Goal: Task Accomplishment & Management: Manage account settings

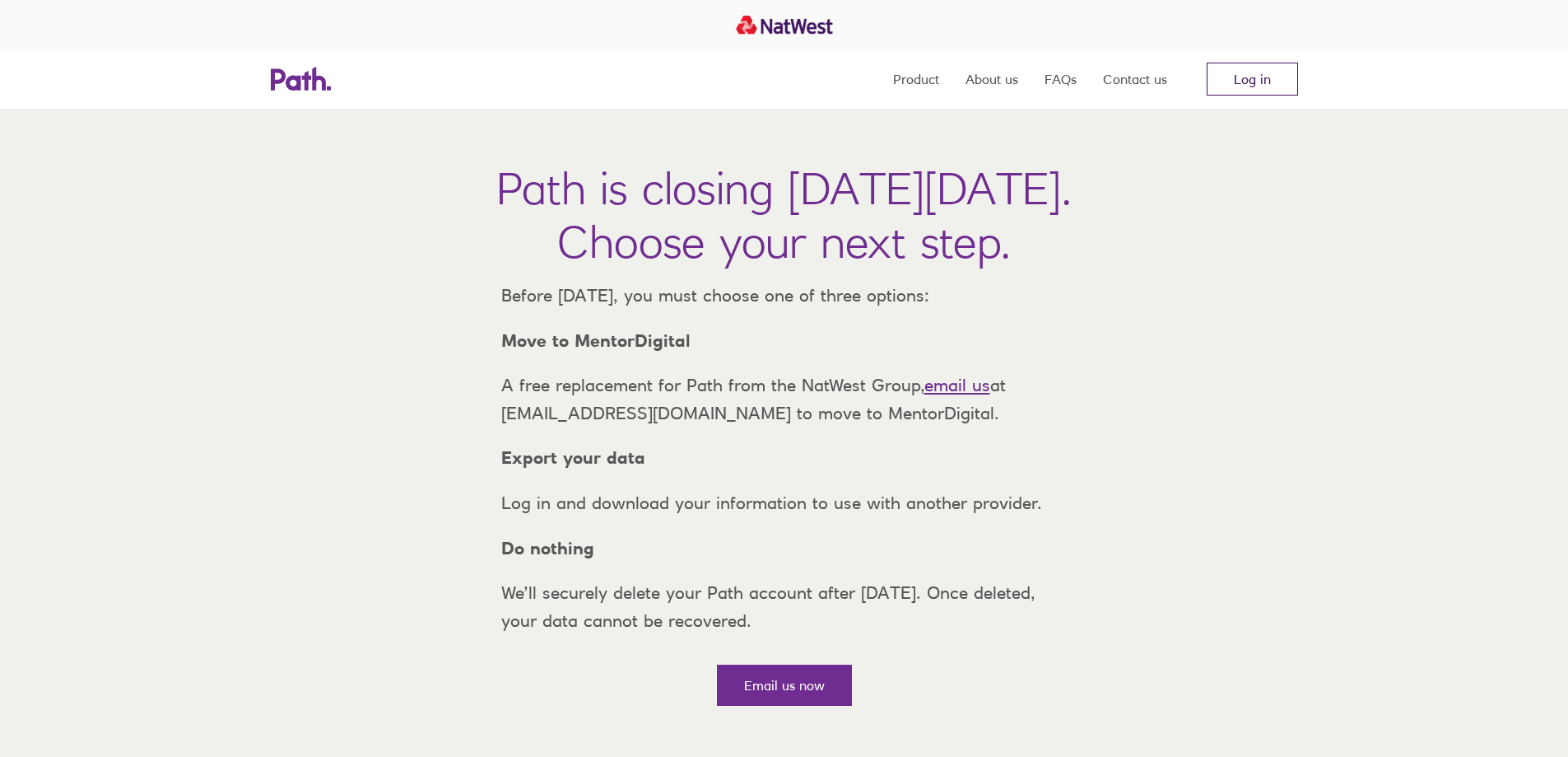
click at [1263, 88] on link "Log in" at bounding box center [1252, 79] width 91 height 33
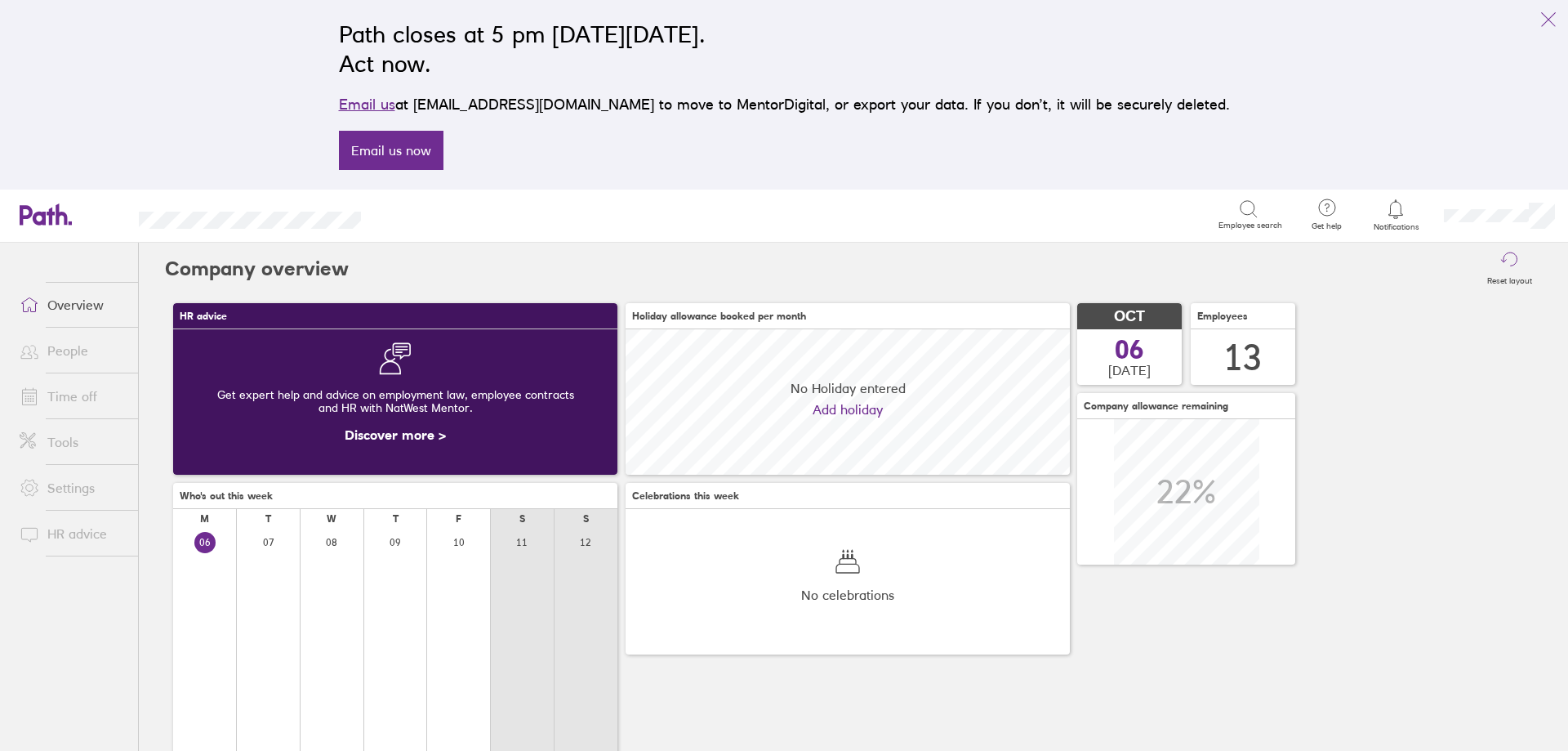
scroll to position [146, 445]
click at [67, 393] on link "Time off" at bounding box center [72, 396] width 132 height 32
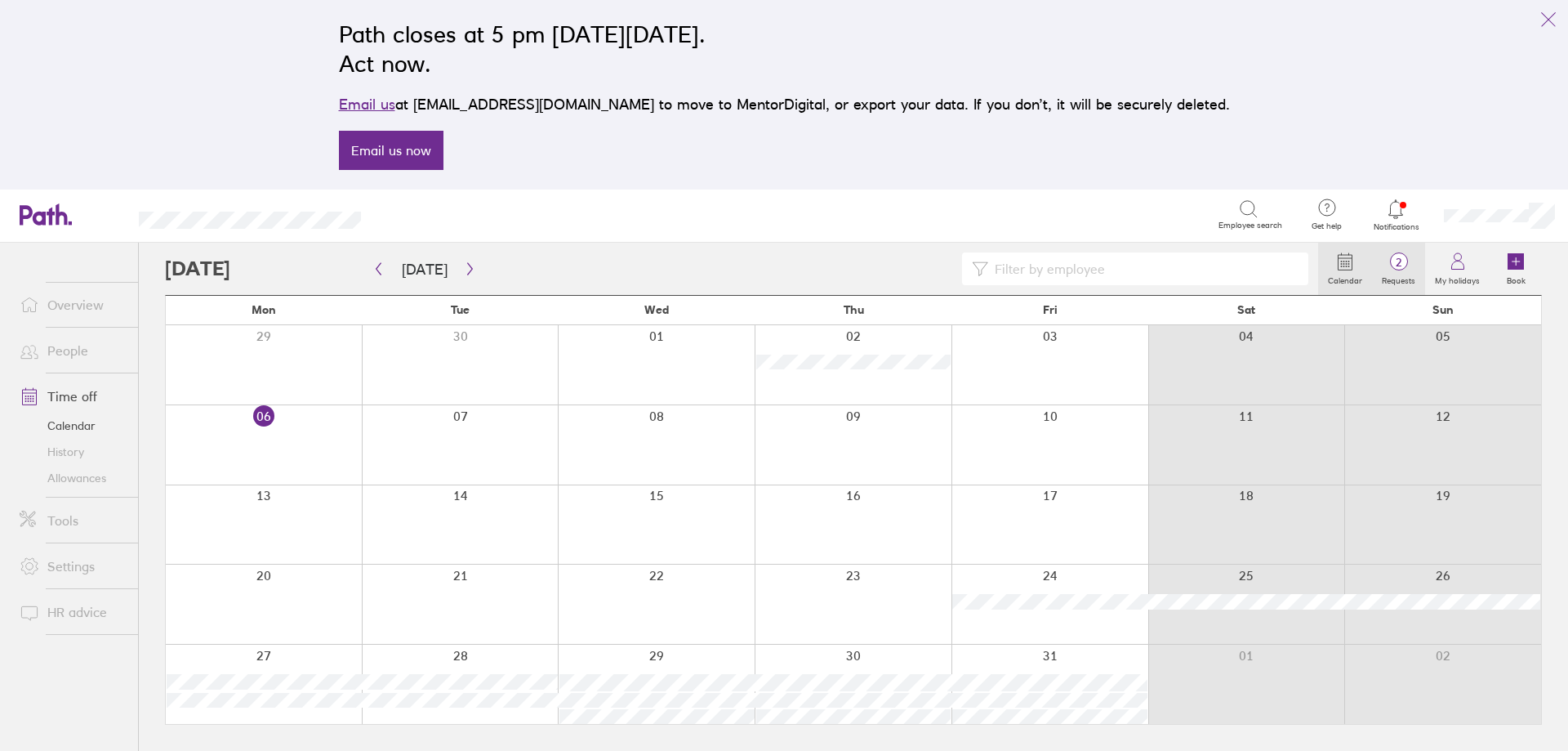
click at [1404, 263] on span "2" at bounding box center [1398, 261] width 53 height 13
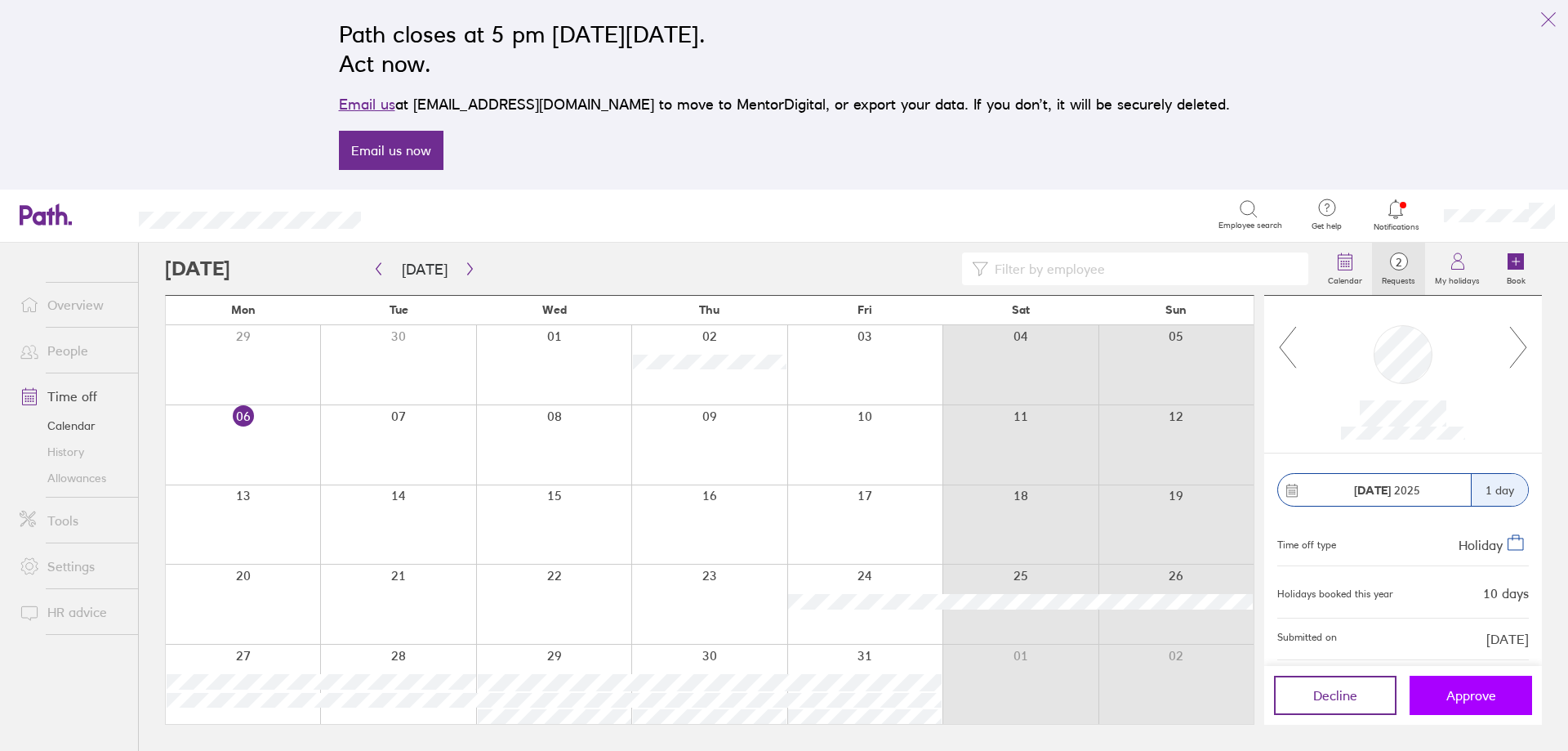
click at [1473, 685] on button "Approve" at bounding box center [1471, 695] width 123 height 39
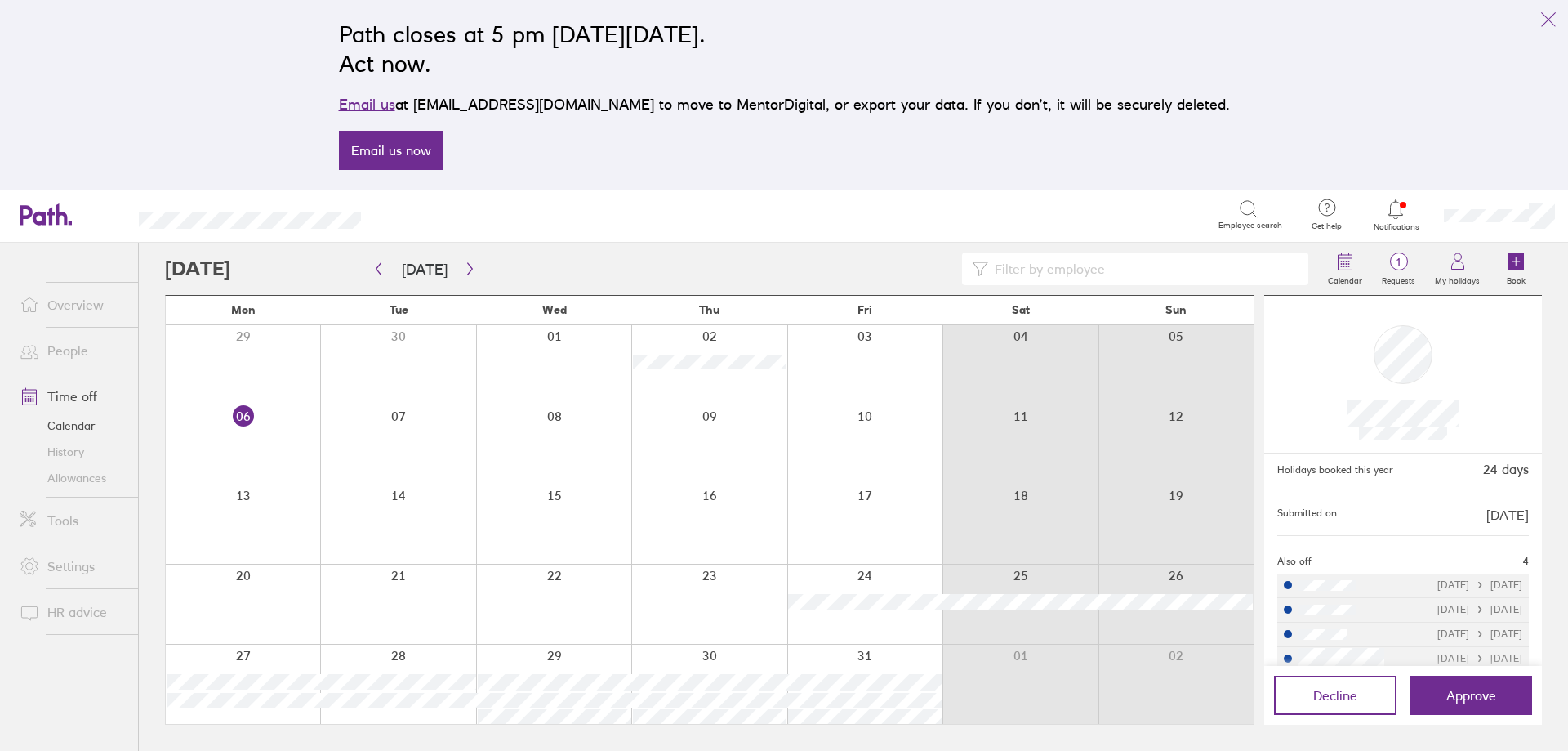
scroll to position [143, 0]
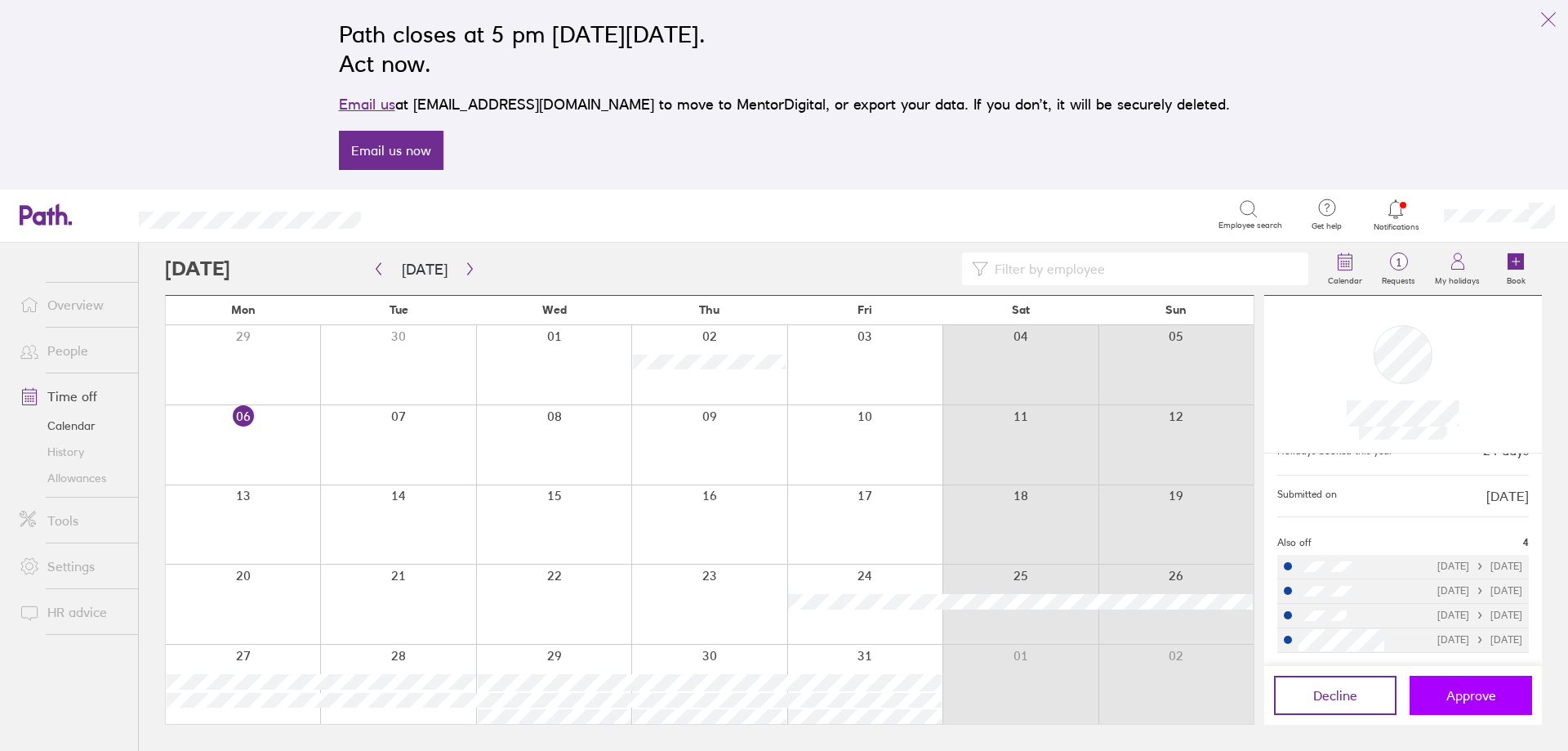
click at [1483, 696] on span "Approve" at bounding box center [1471, 695] width 50 height 15
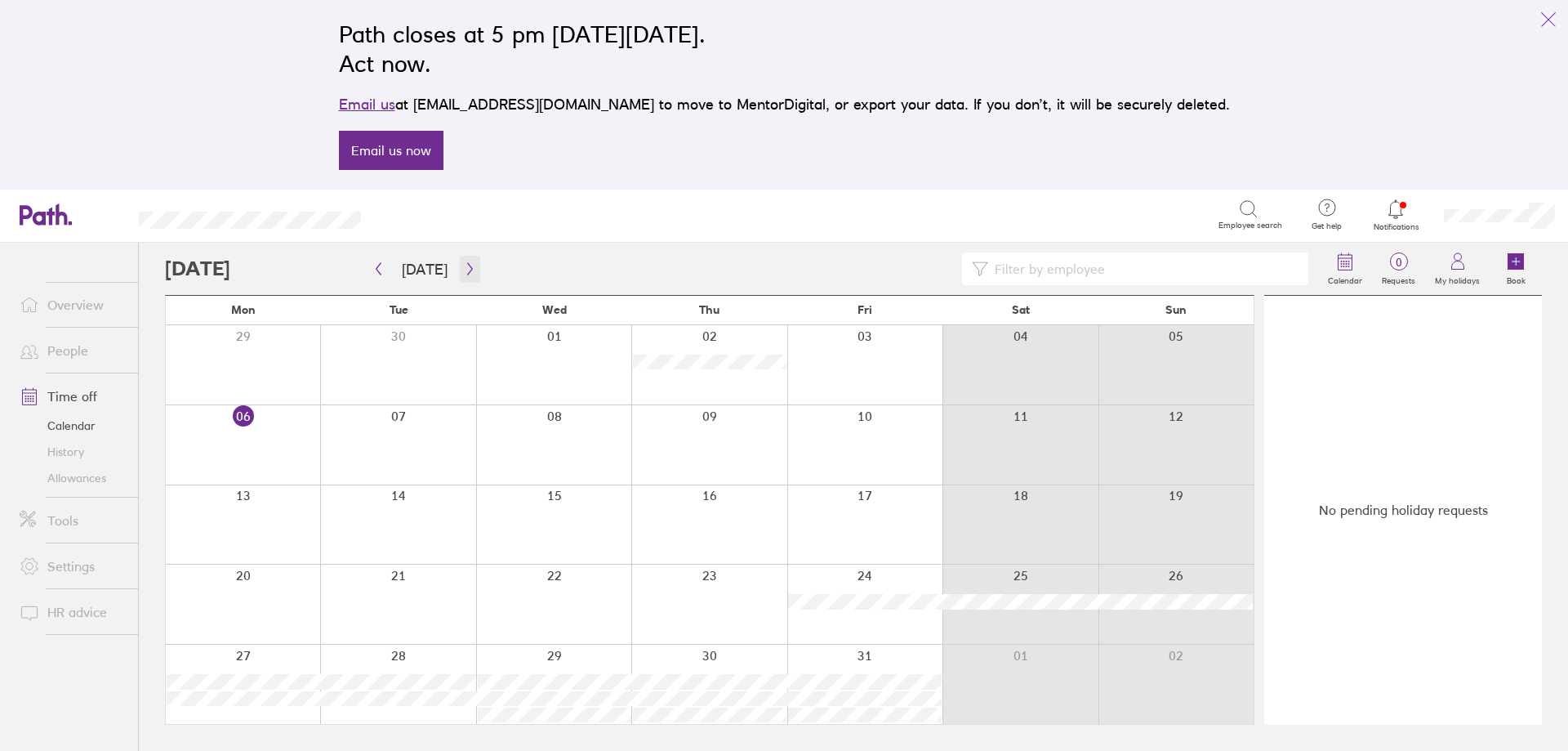
click at [471, 276] on button "button" at bounding box center [469, 268] width 20 height 27
click at [362, 397] on div at bounding box center [397, 365] width 155 height 79
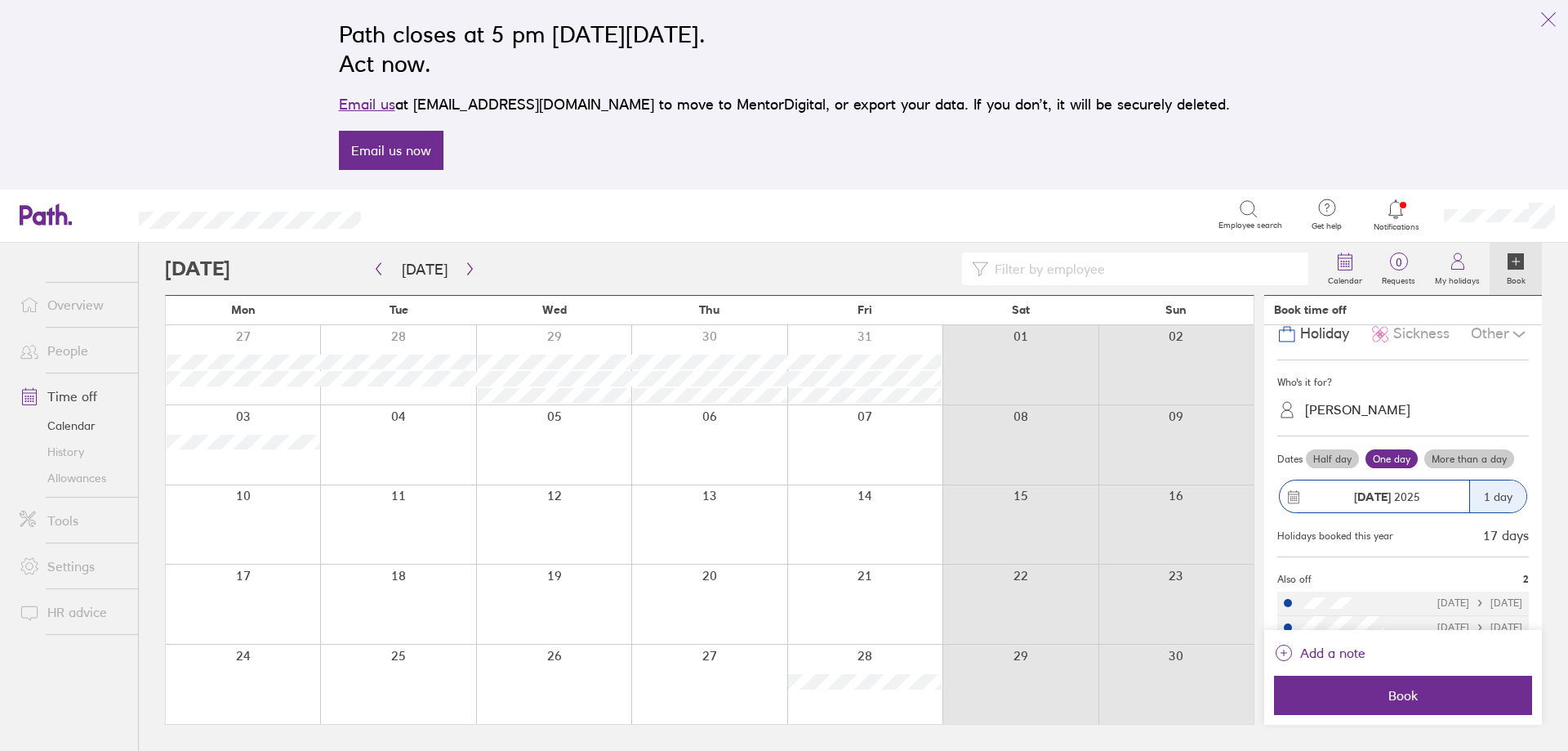
scroll to position [61, 0]
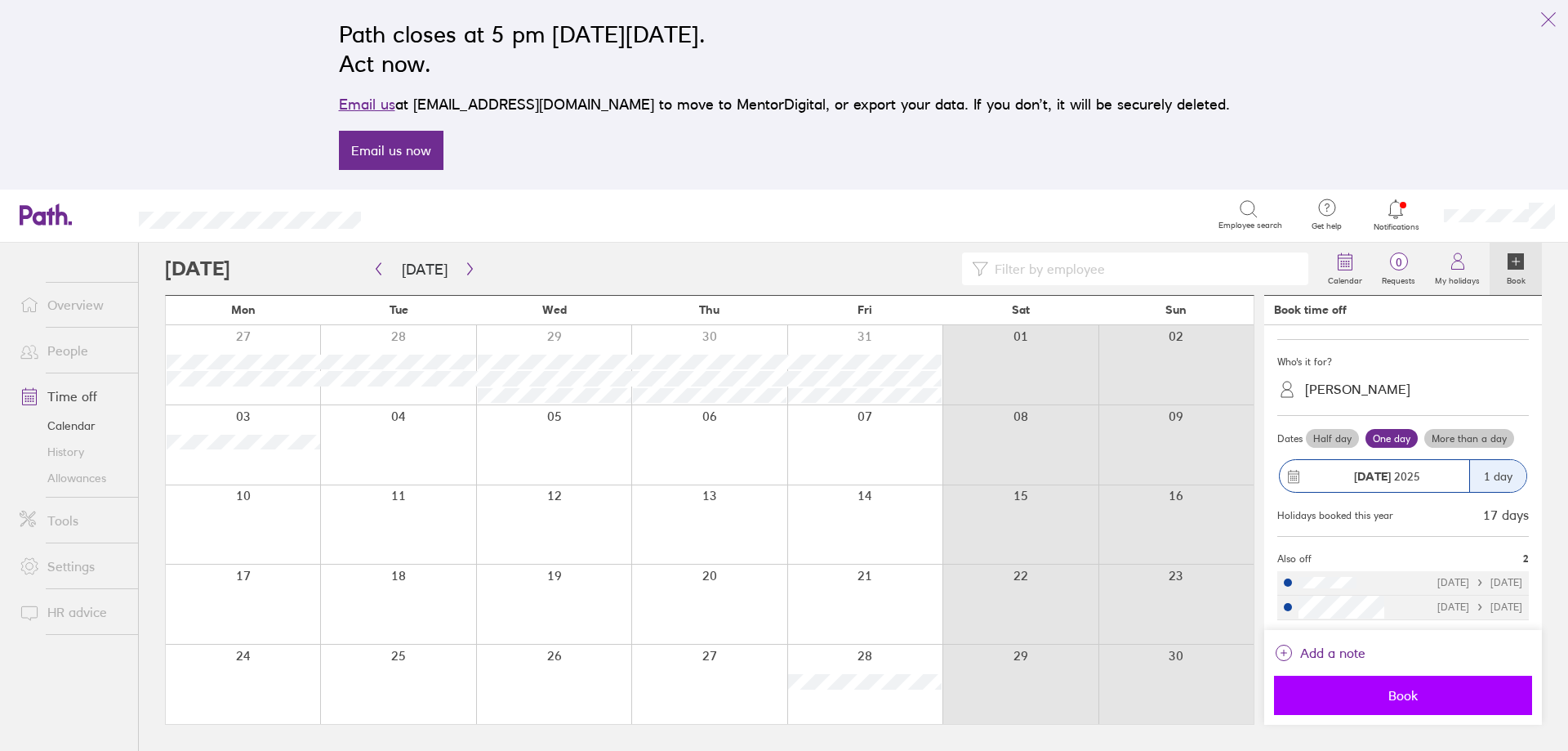
click at [1430, 699] on span "Book" at bounding box center [1403, 695] width 235 height 15
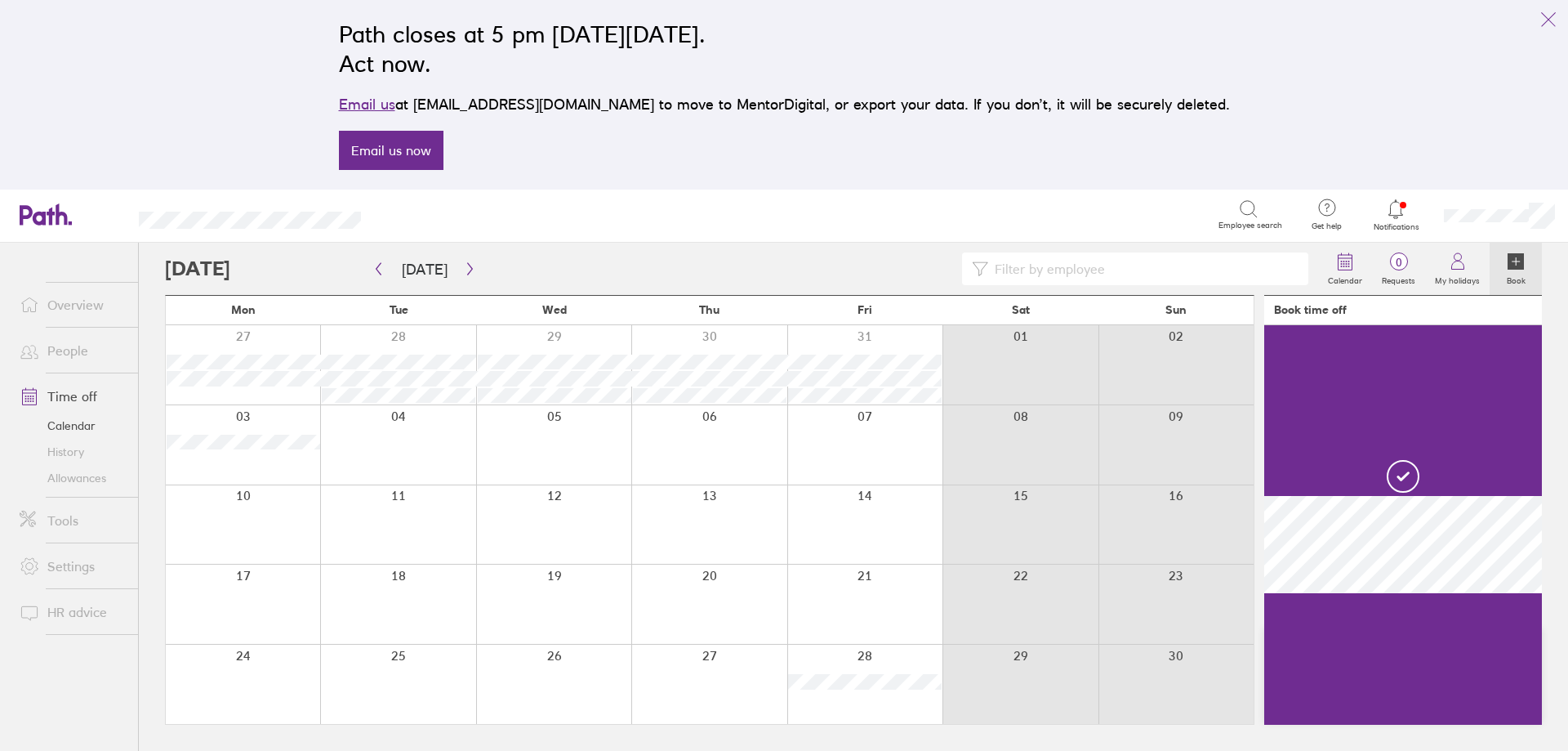
scroll to position [0, 0]
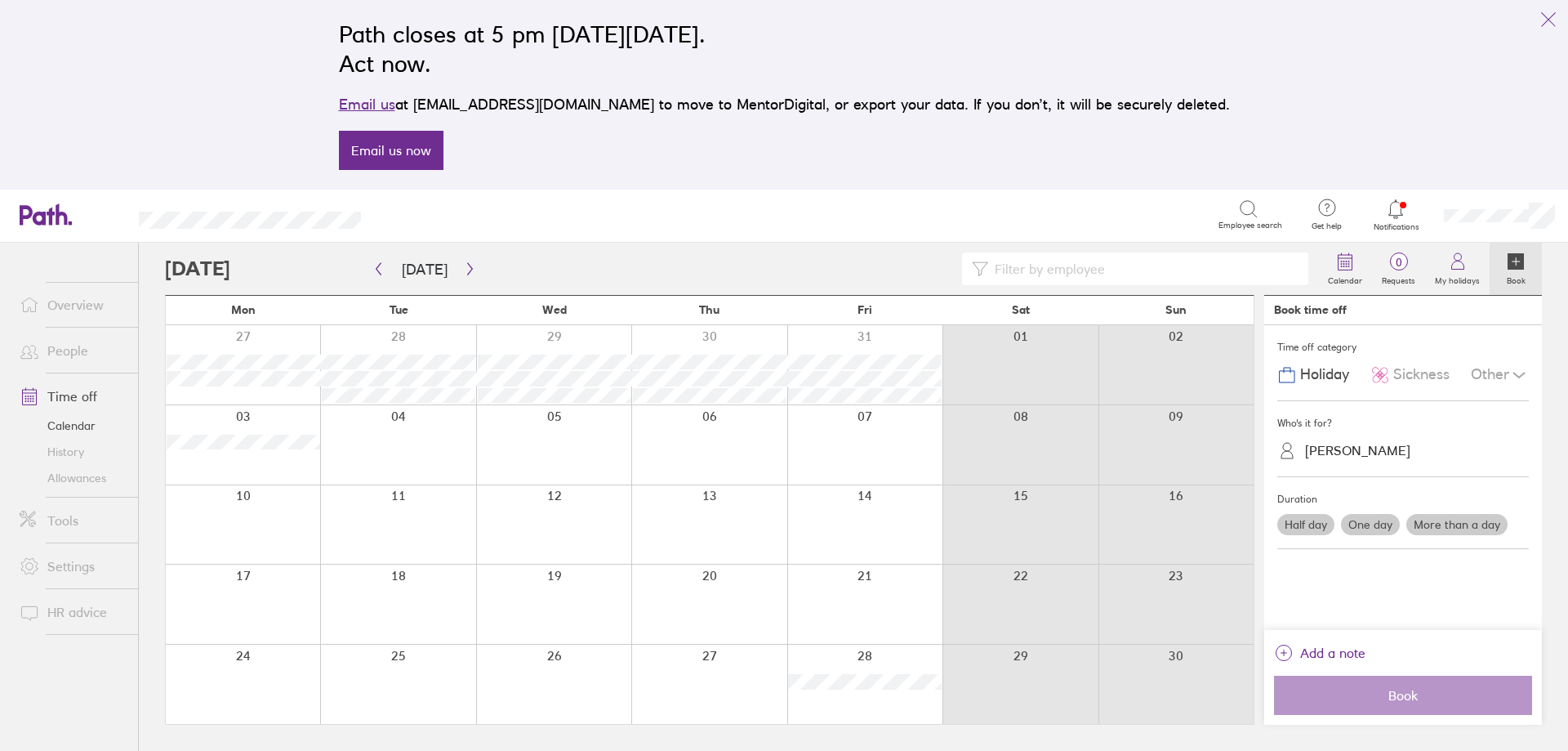
click at [85, 316] on link "Overview" at bounding box center [72, 304] width 132 height 32
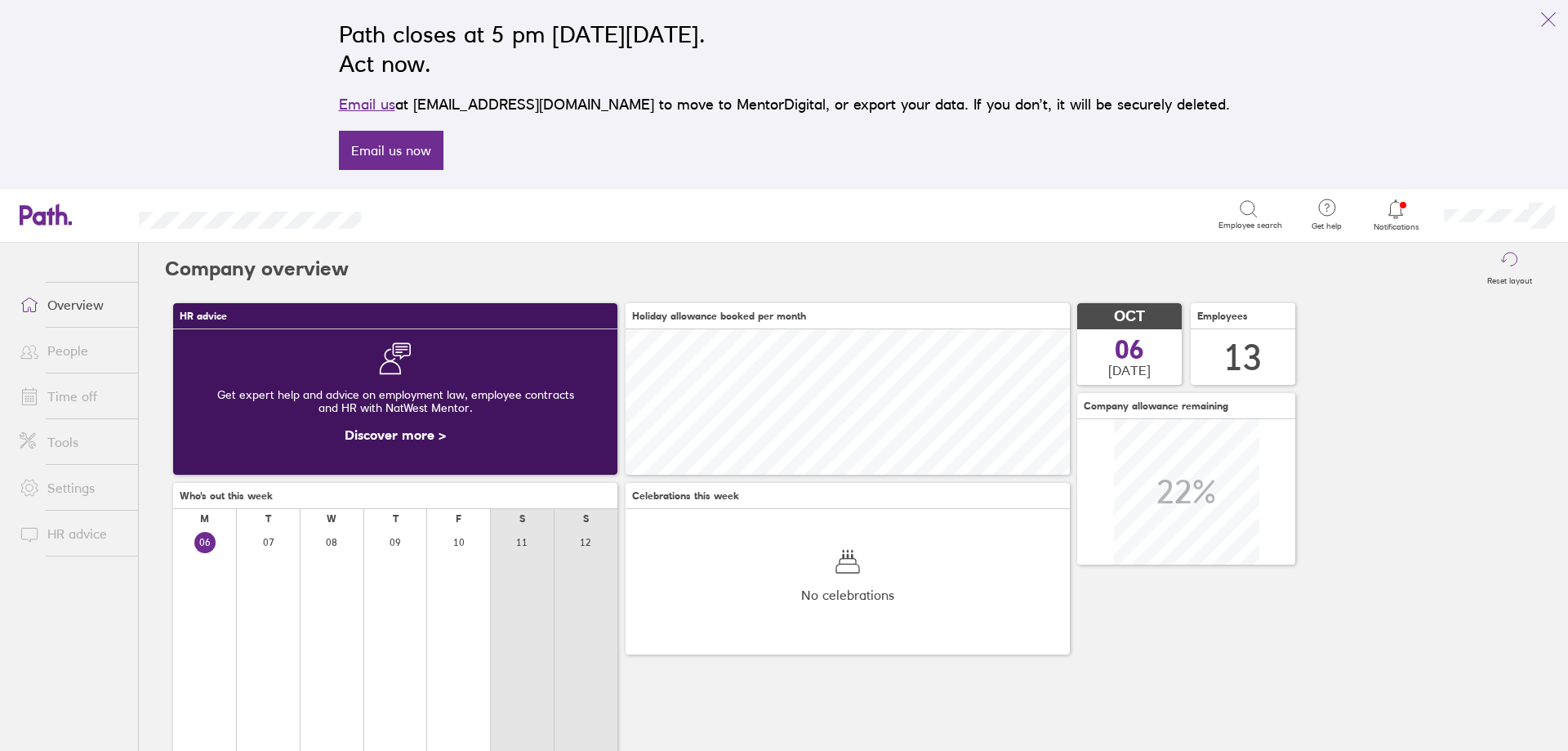
scroll to position [146, 445]
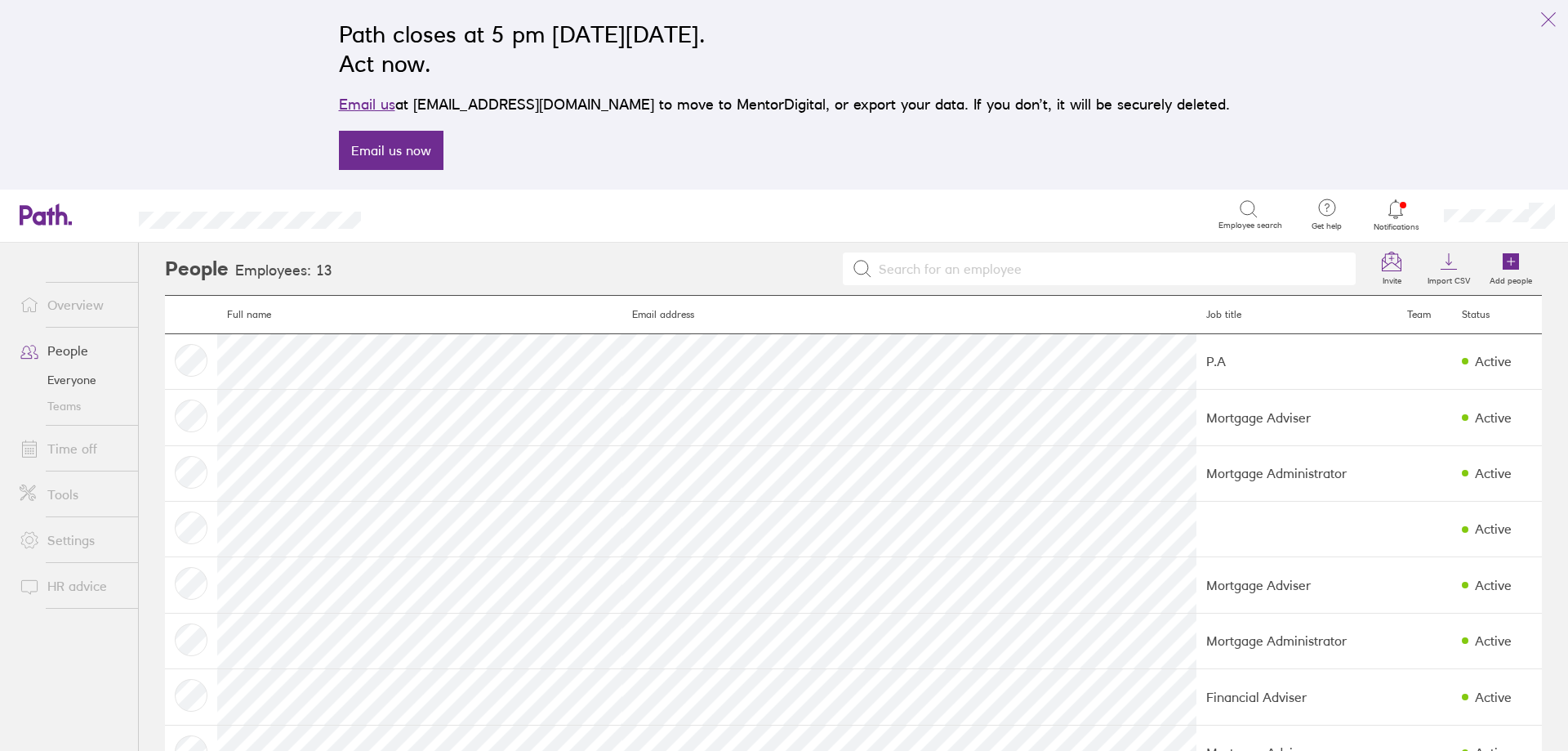
click at [75, 456] on link "Time off" at bounding box center [72, 448] width 132 height 32
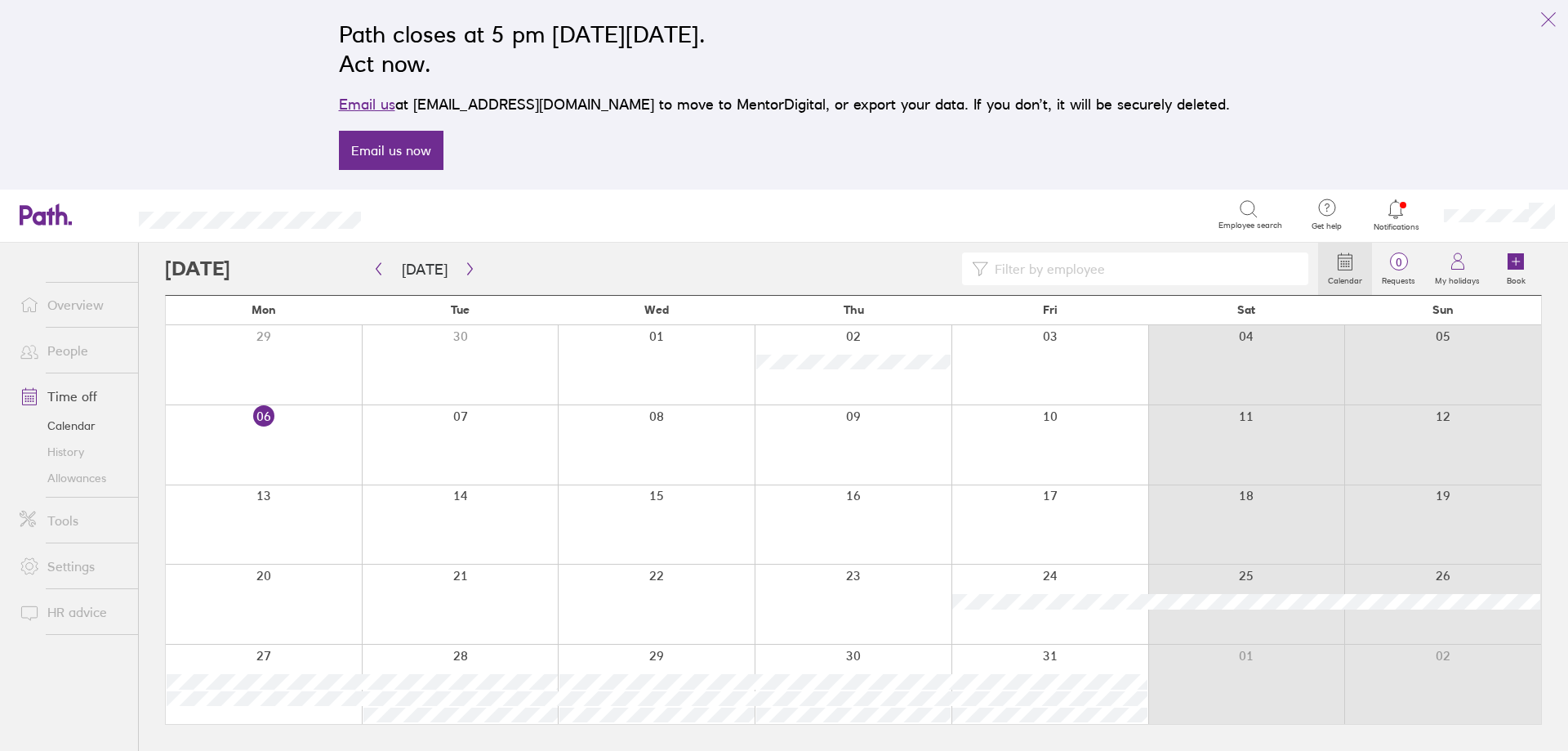
click at [65, 477] on link "Allowances" at bounding box center [72, 478] width 132 height 26
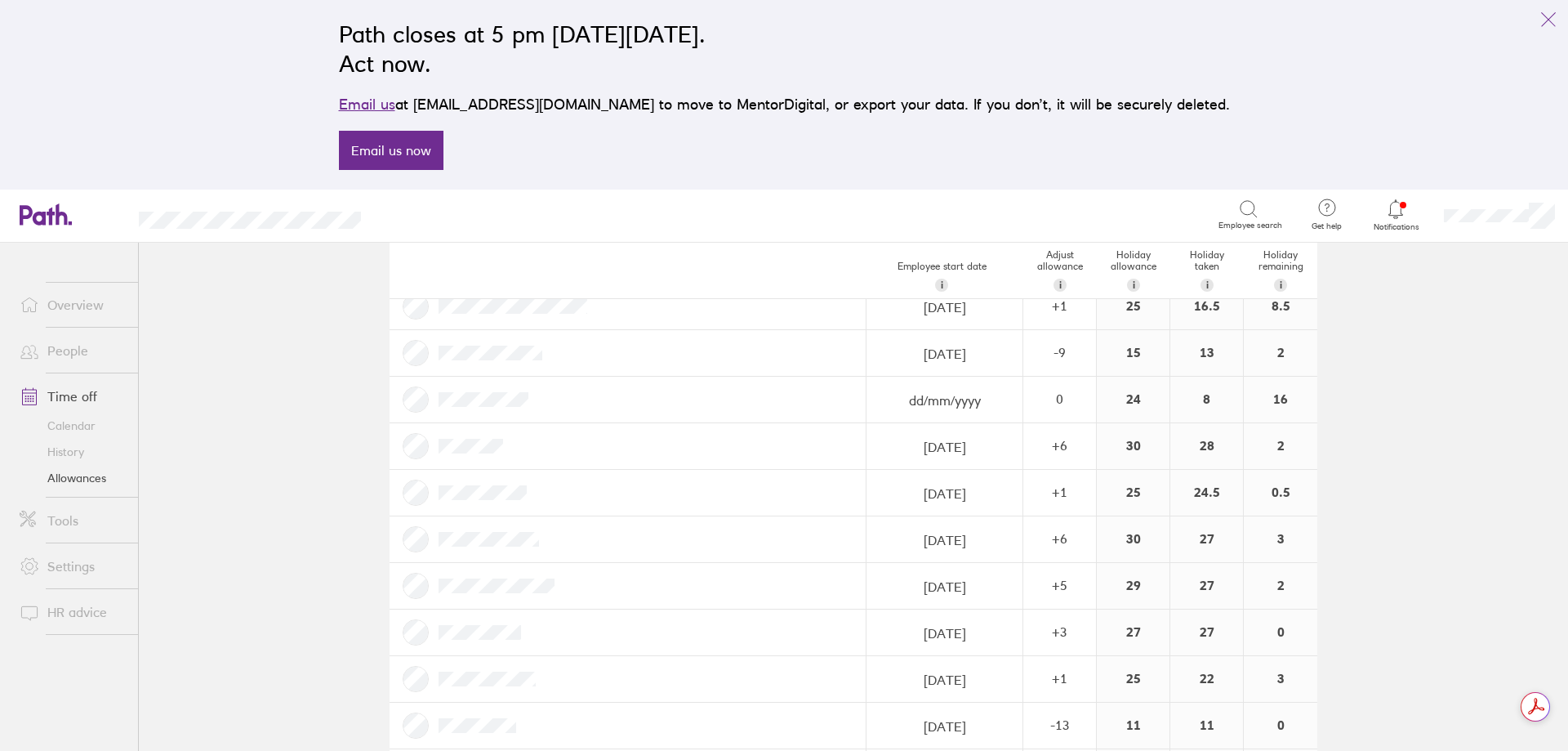
scroll to position [157, 0]
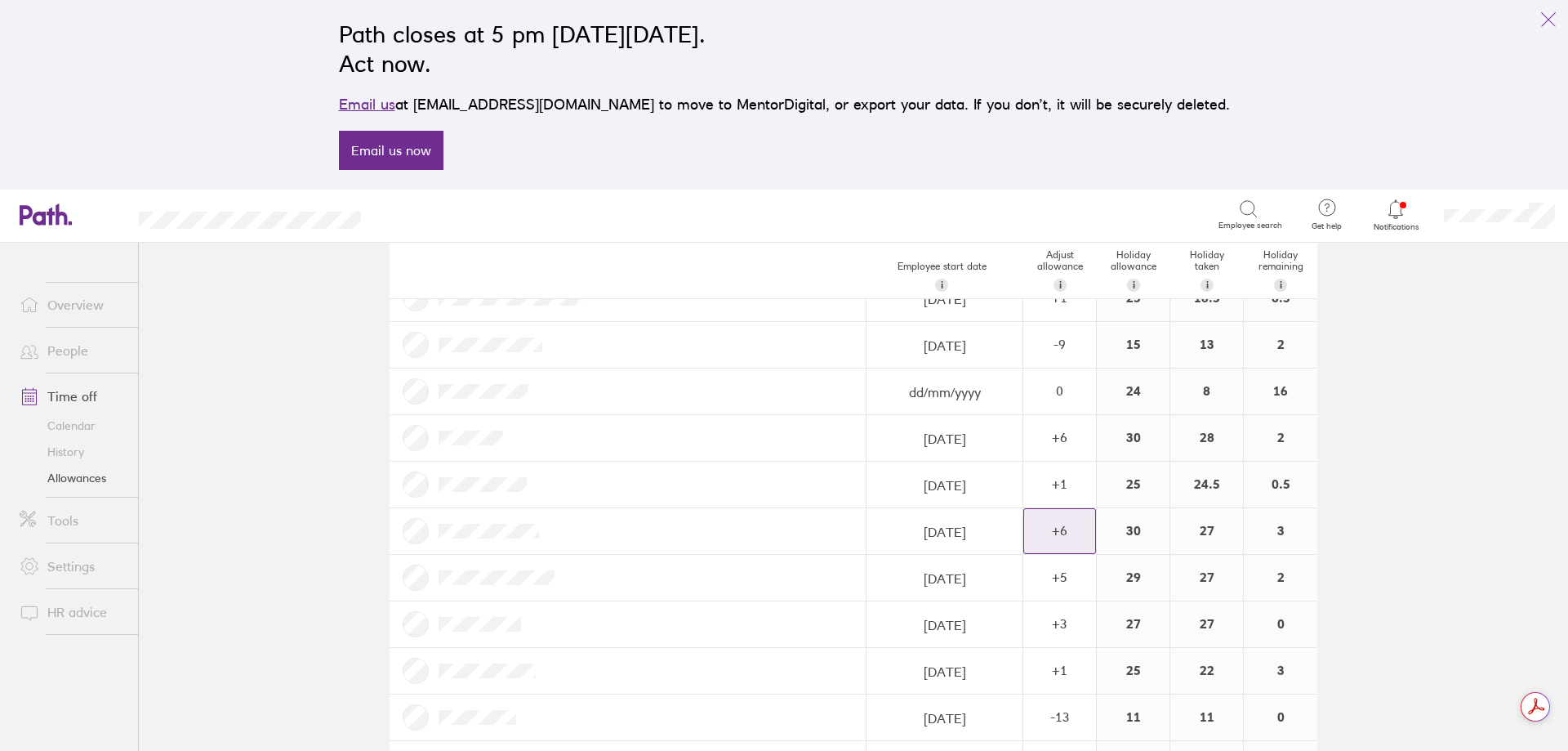
click at [1050, 538] on div "+ 6" at bounding box center [1059, 530] width 71 height 15
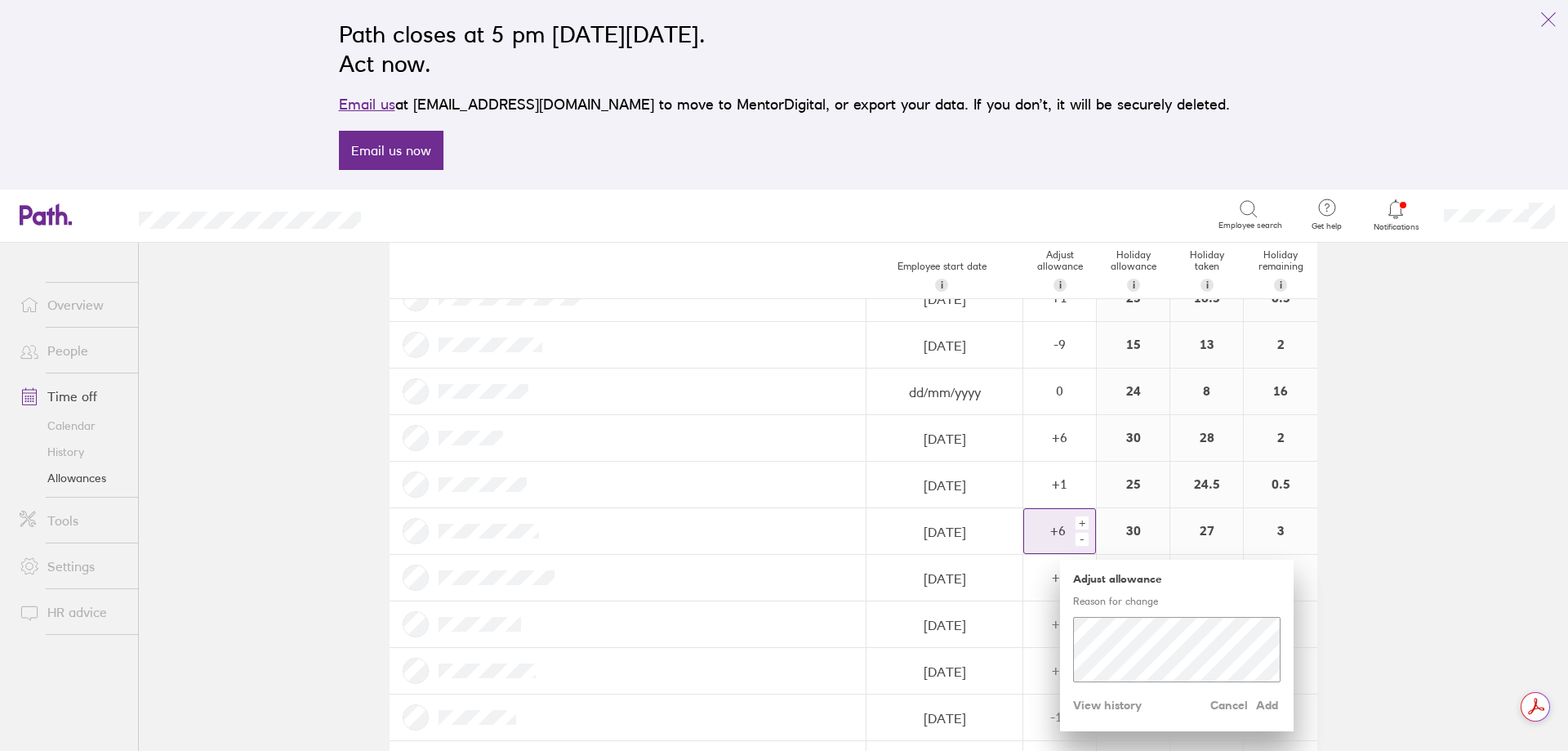
click at [1075, 521] on div "+" at bounding box center [1081, 522] width 13 height 13
click at [1080, 519] on div "+" at bounding box center [1081, 522] width 13 height 13
click at [1215, 619] on div "Adjust allowance Reason for change Cancel Add View history" at bounding box center [1177, 646] width 233 height 172
click at [1078, 525] on div "+" at bounding box center [1081, 522] width 13 height 13
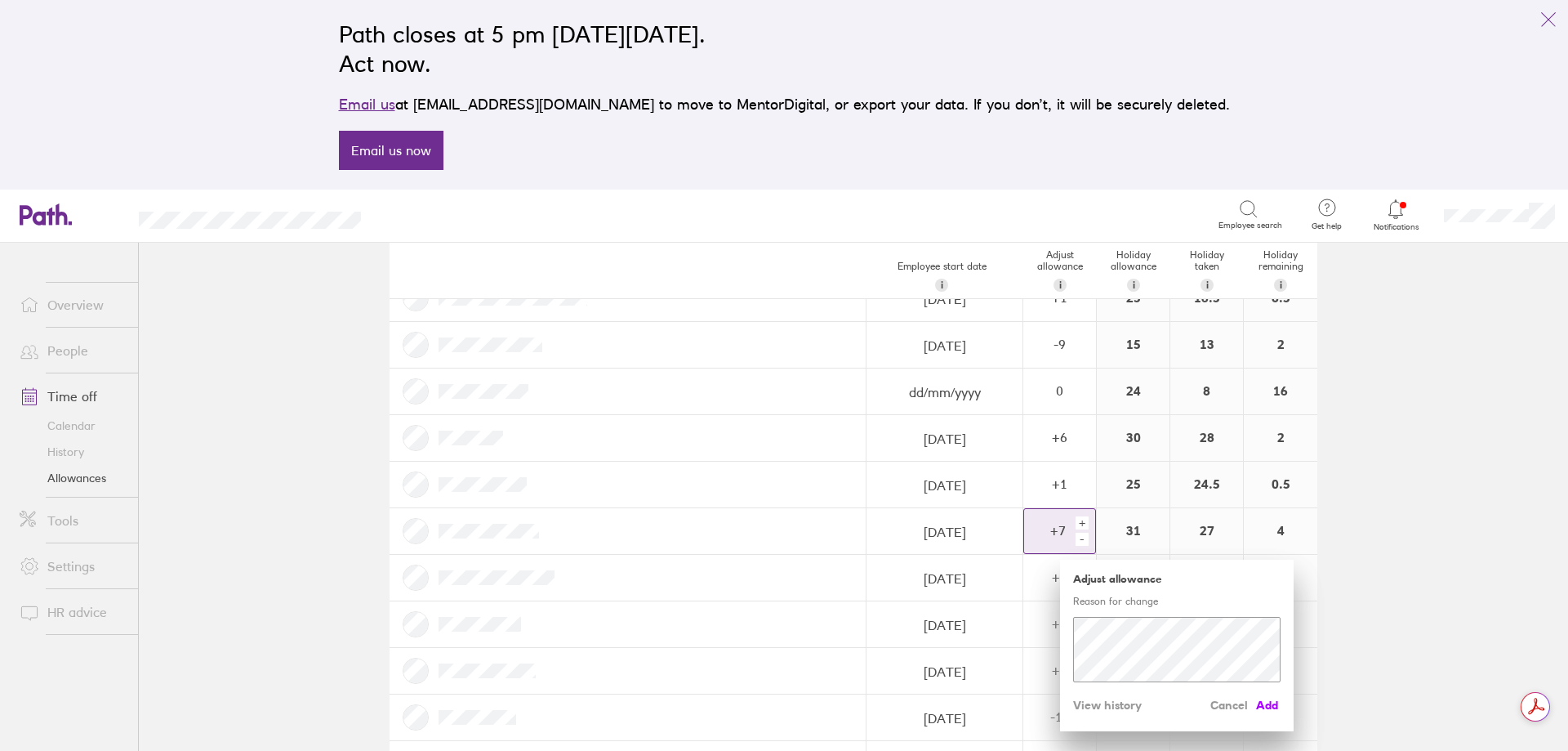
click at [1262, 703] on span "Add" at bounding box center [1267, 705] width 26 height 26
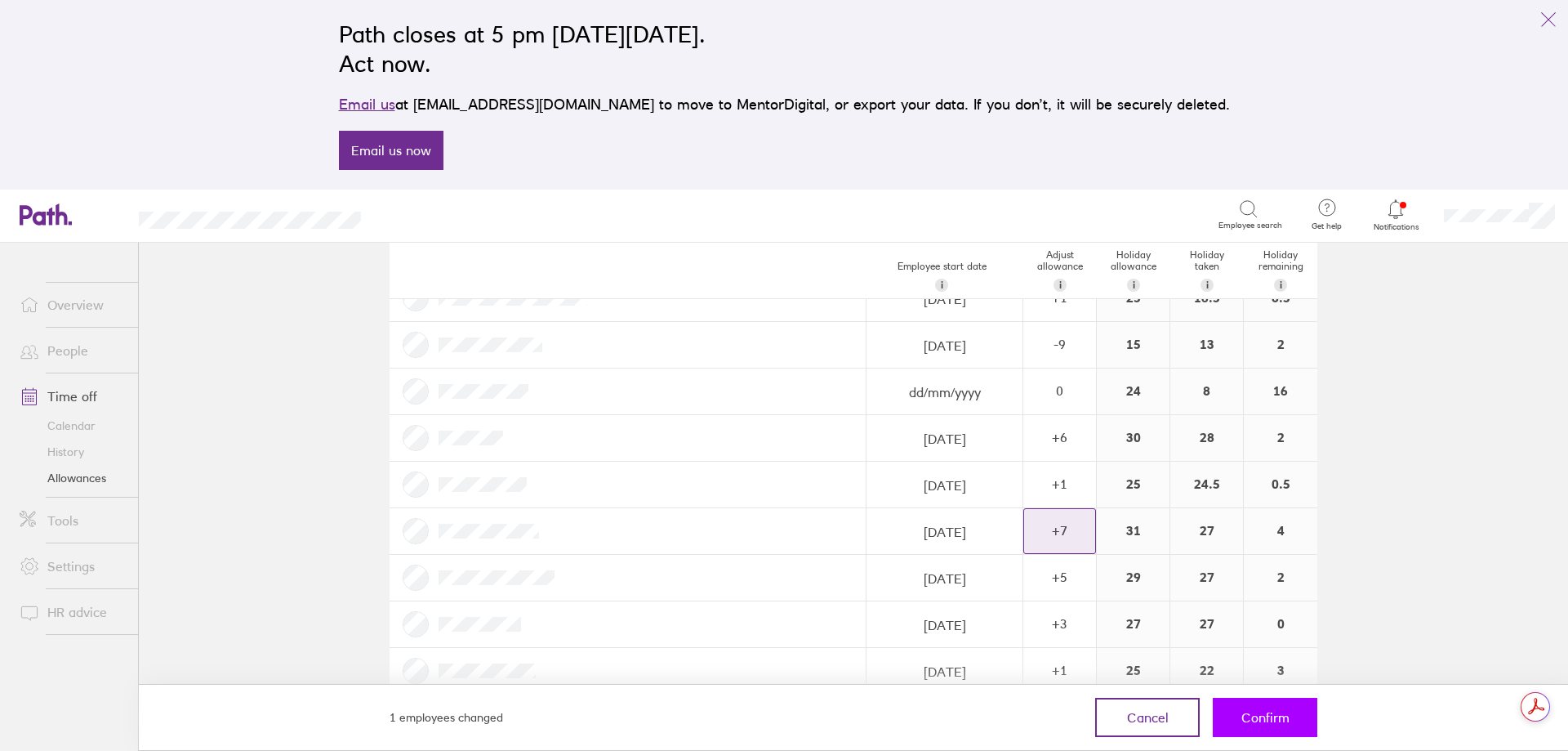
click at [1270, 720] on span "Confirm" at bounding box center [1265, 717] width 48 height 15
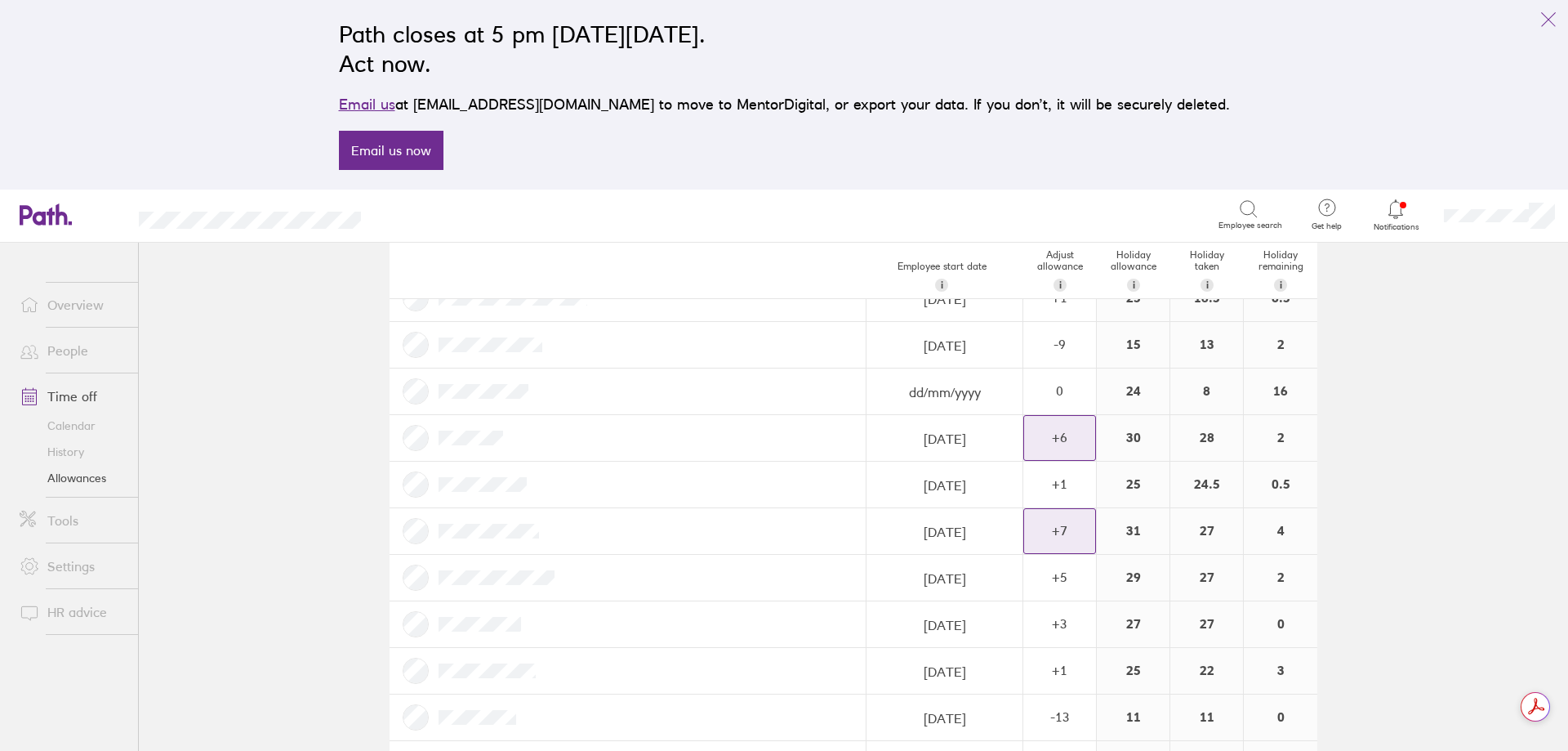
click at [1053, 447] on div "+ 6" at bounding box center [1059, 438] width 71 height 44
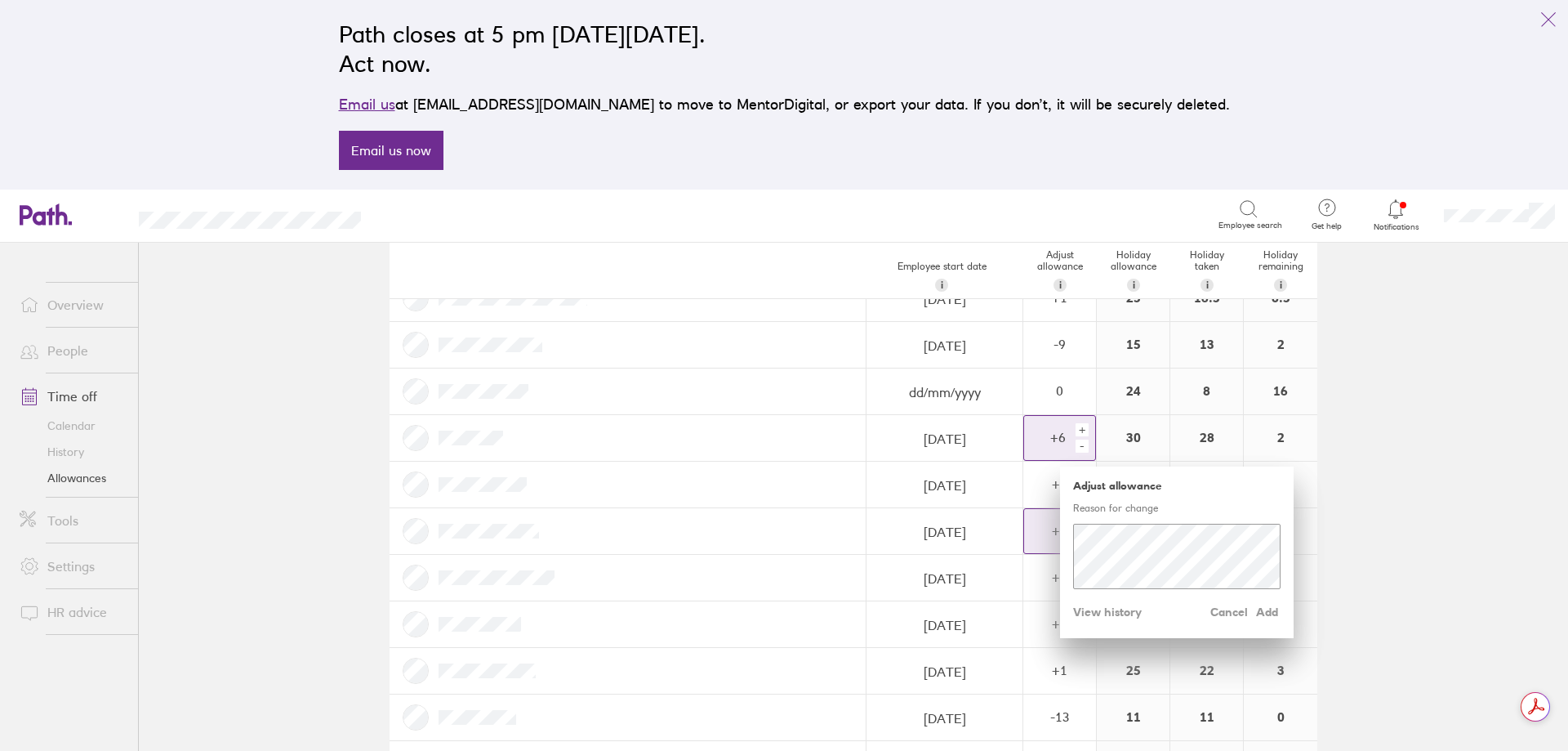
click at [1075, 433] on div "+" at bounding box center [1081, 429] width 13 height 13
click at [1263, 614] on span "Add" at bounding box center [1267, 612] width 26 height 26
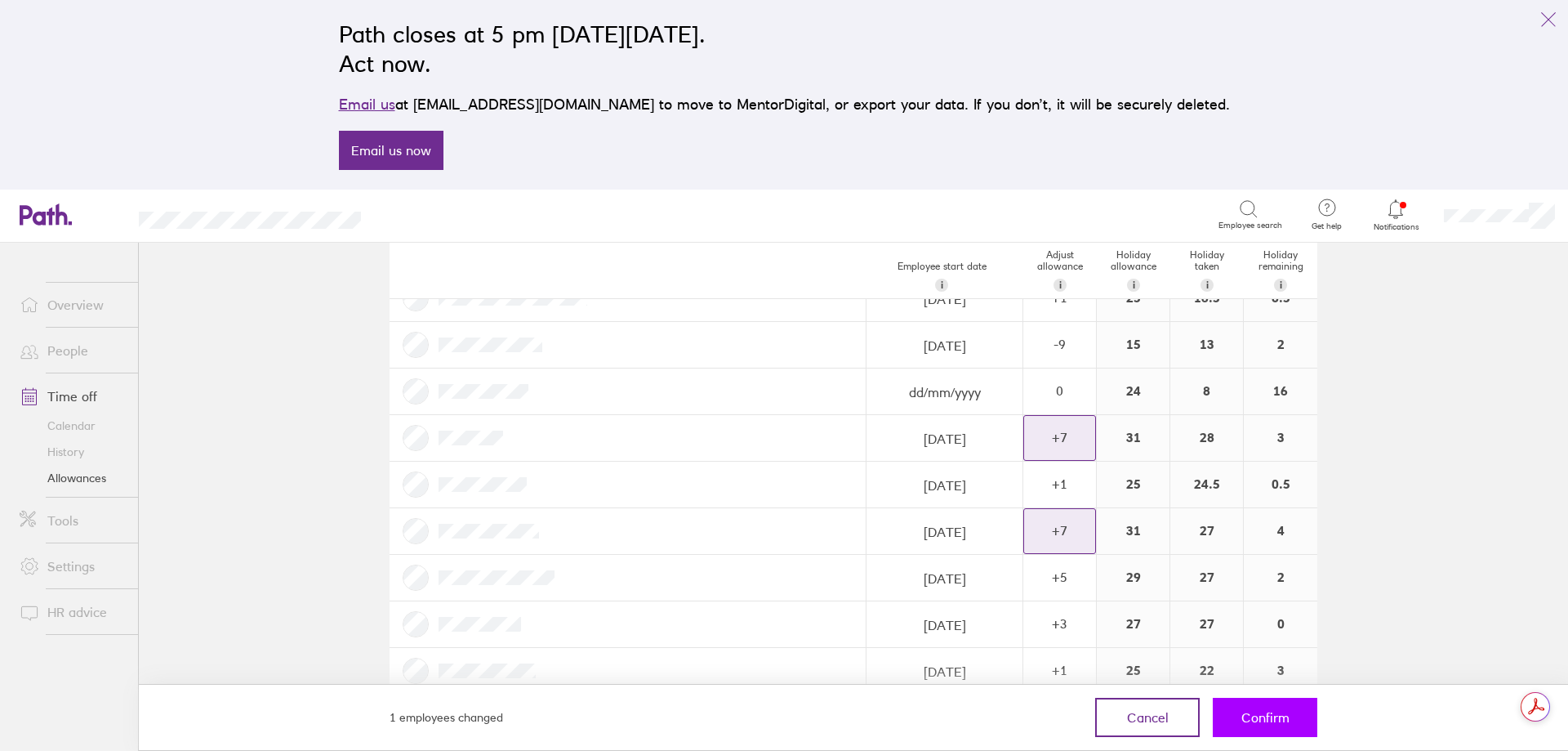
click at [1264, 712] on span "Confirm" at bounding box center [1265, 717] width 48 height 15
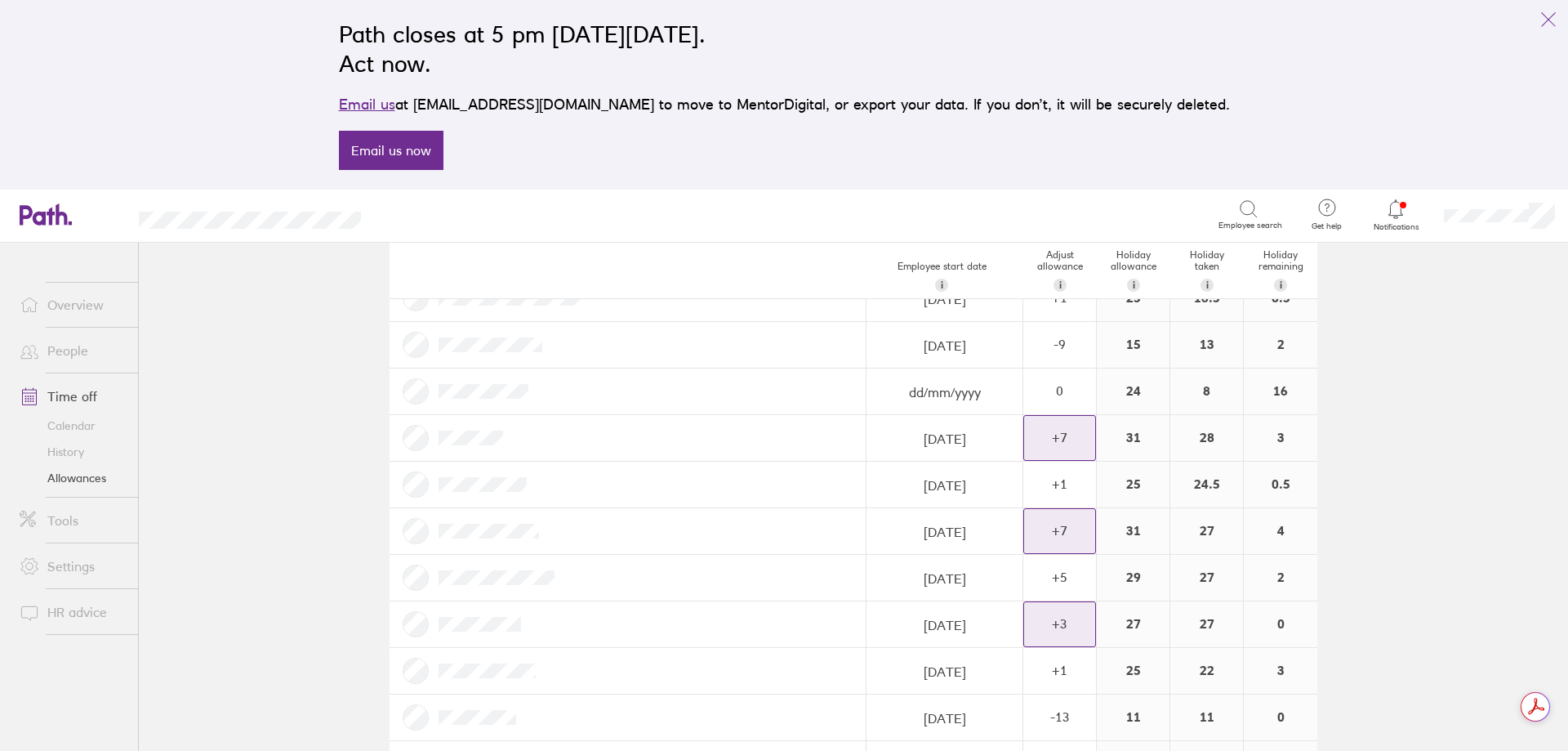
click at [1066, 628] on div "+ 3" at bounding box center [1059, 623] width 71 height 15
click at [1076, 616] on div "+" at bounding box center [1081, 616] width 13 height 13
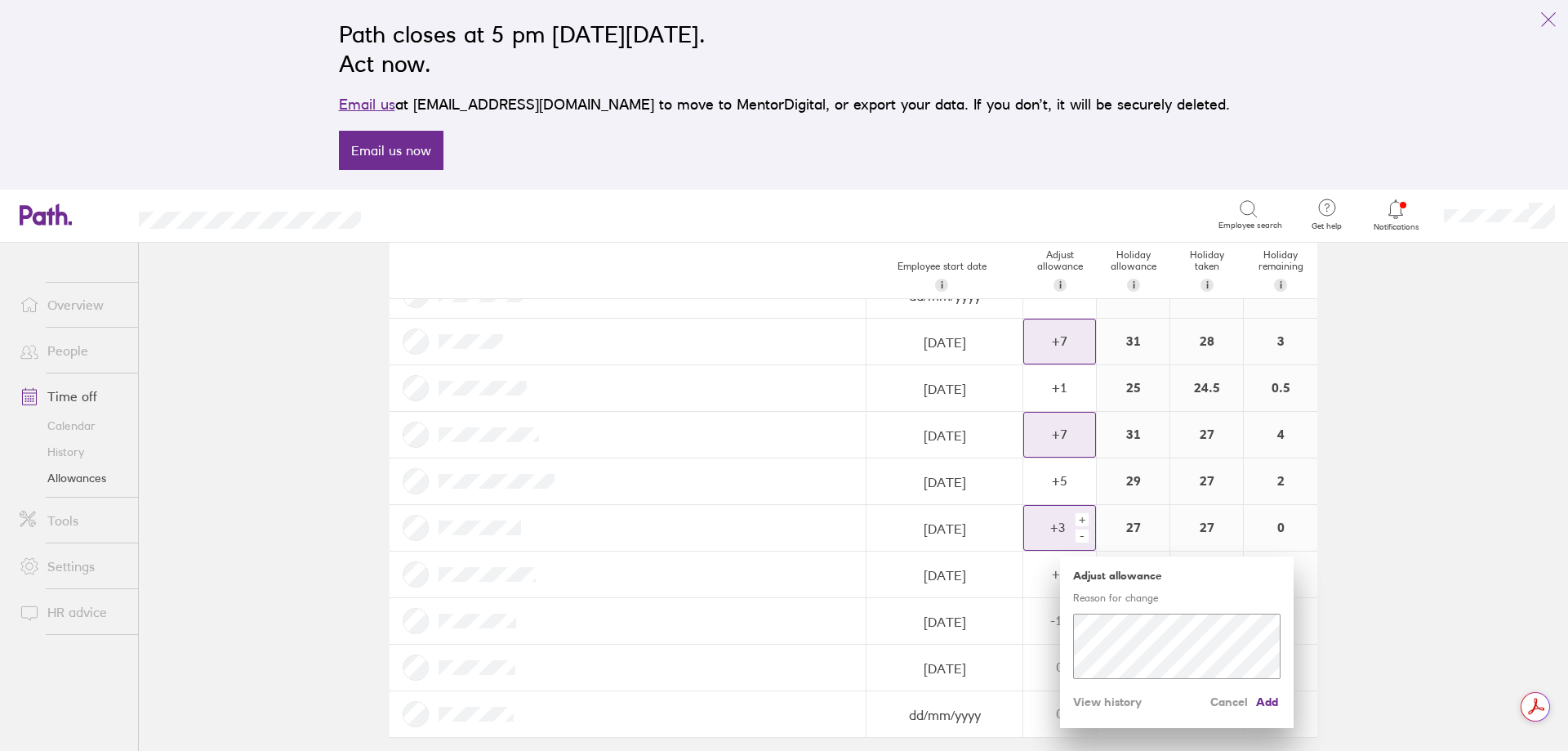
click at [1077, 519] on div "+" at bounding box center [1081, 519] width 13 height 13
click at [1075, 517] on div "+" at bounding box center [1081, 519] width 13 height 13
click at [1274, 709] on div "Adjust allowance Reason for change Cancel Add View history" at bounding box center [1177, 642] width 233 height 172
click at [1260, 701] on span "Add" at bounding box center [1267, 702] width 26 height 26
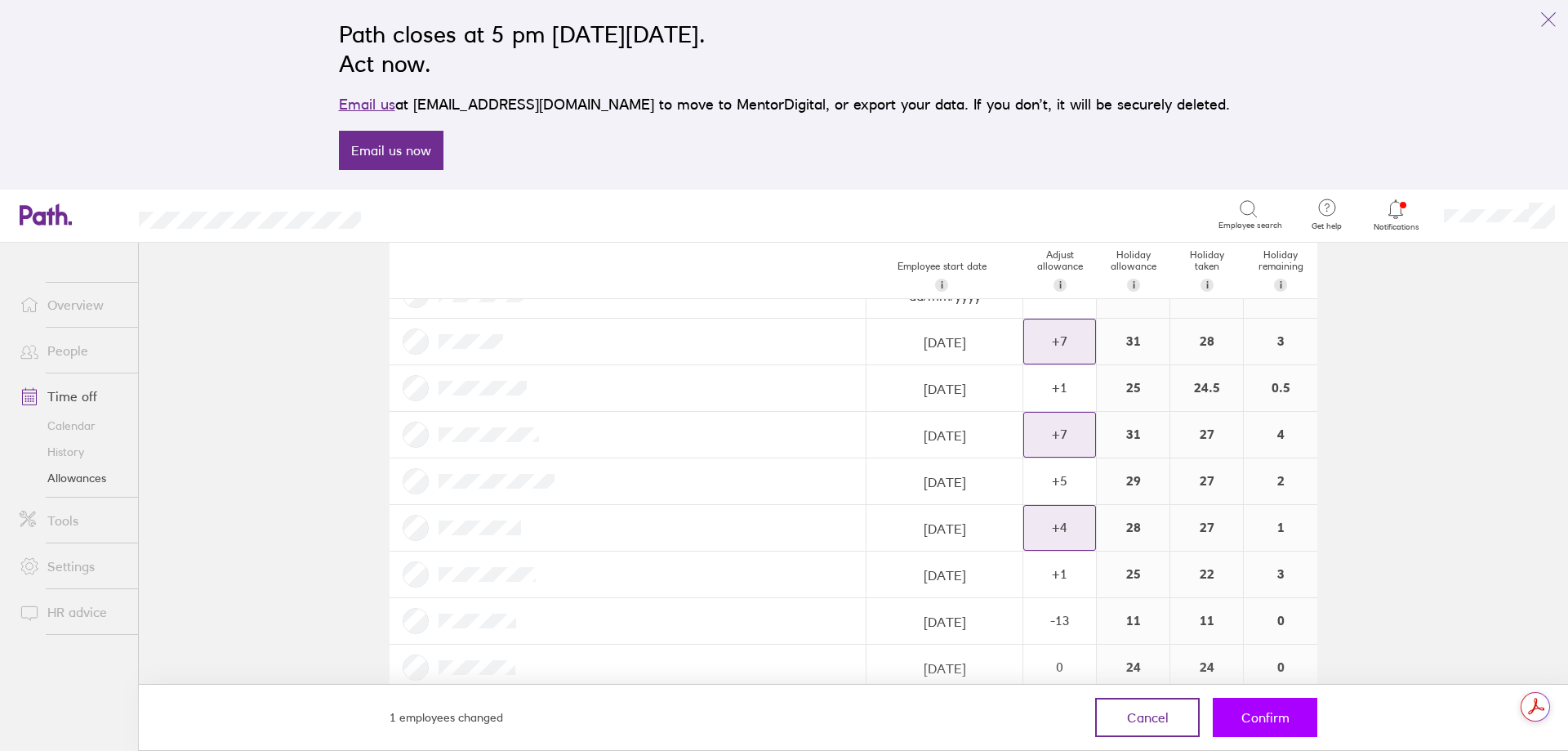
click at [1254, 715] on span "Confirm" at bounding box center [1265, 717] width 48 height 15
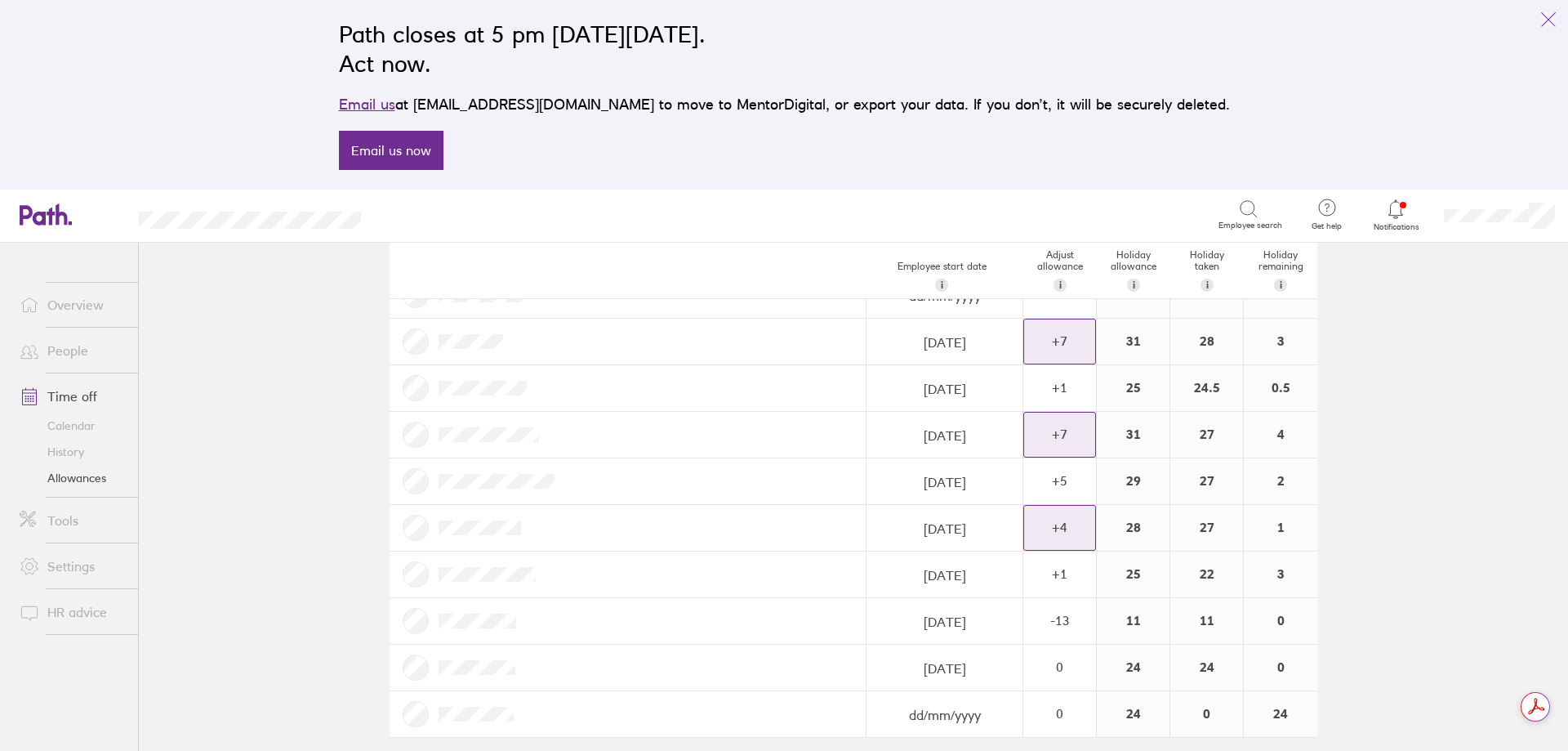
scroll to position [267, 0]
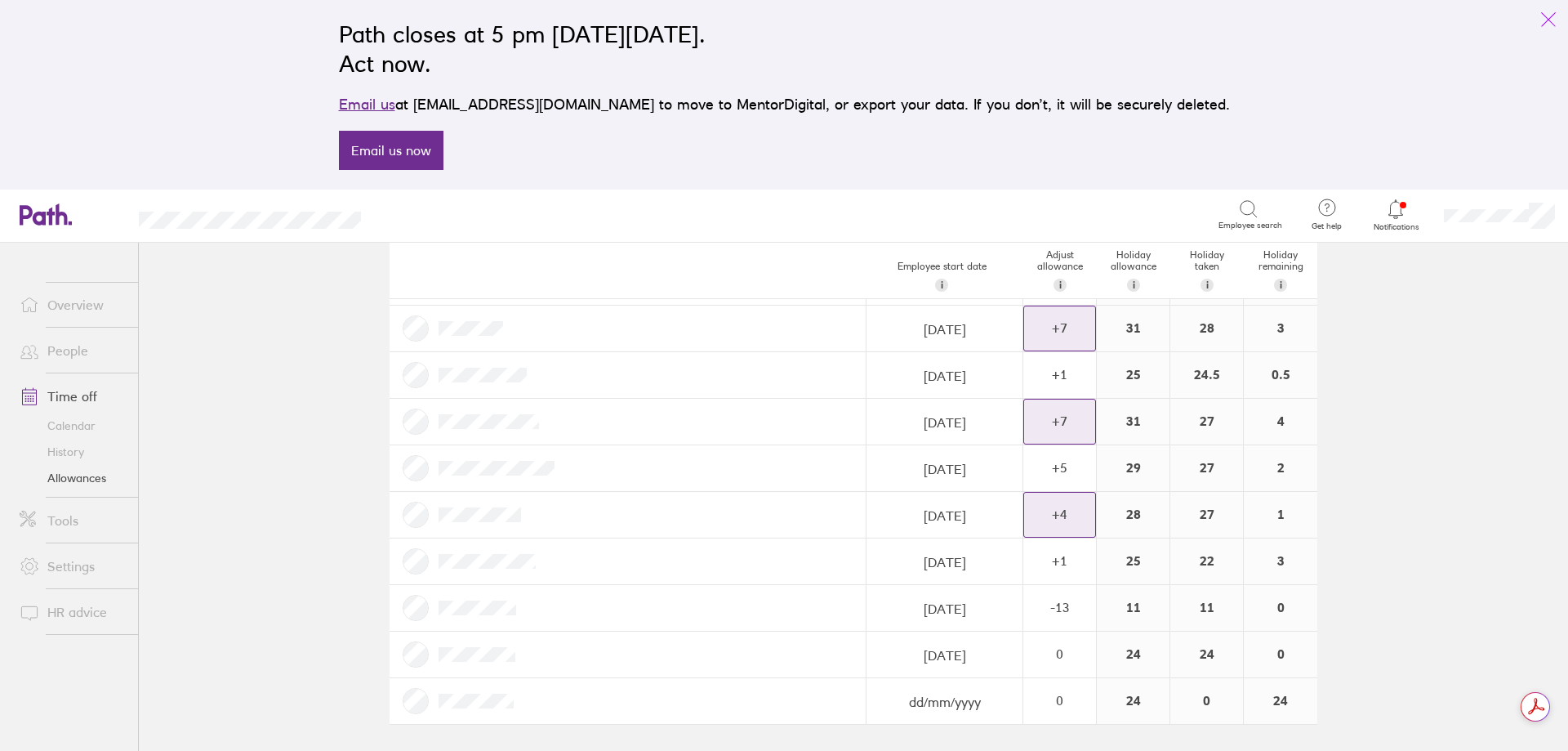
click at [1551, 17] on icon "link" at bounding box center [1549, 20] width 14 height 14
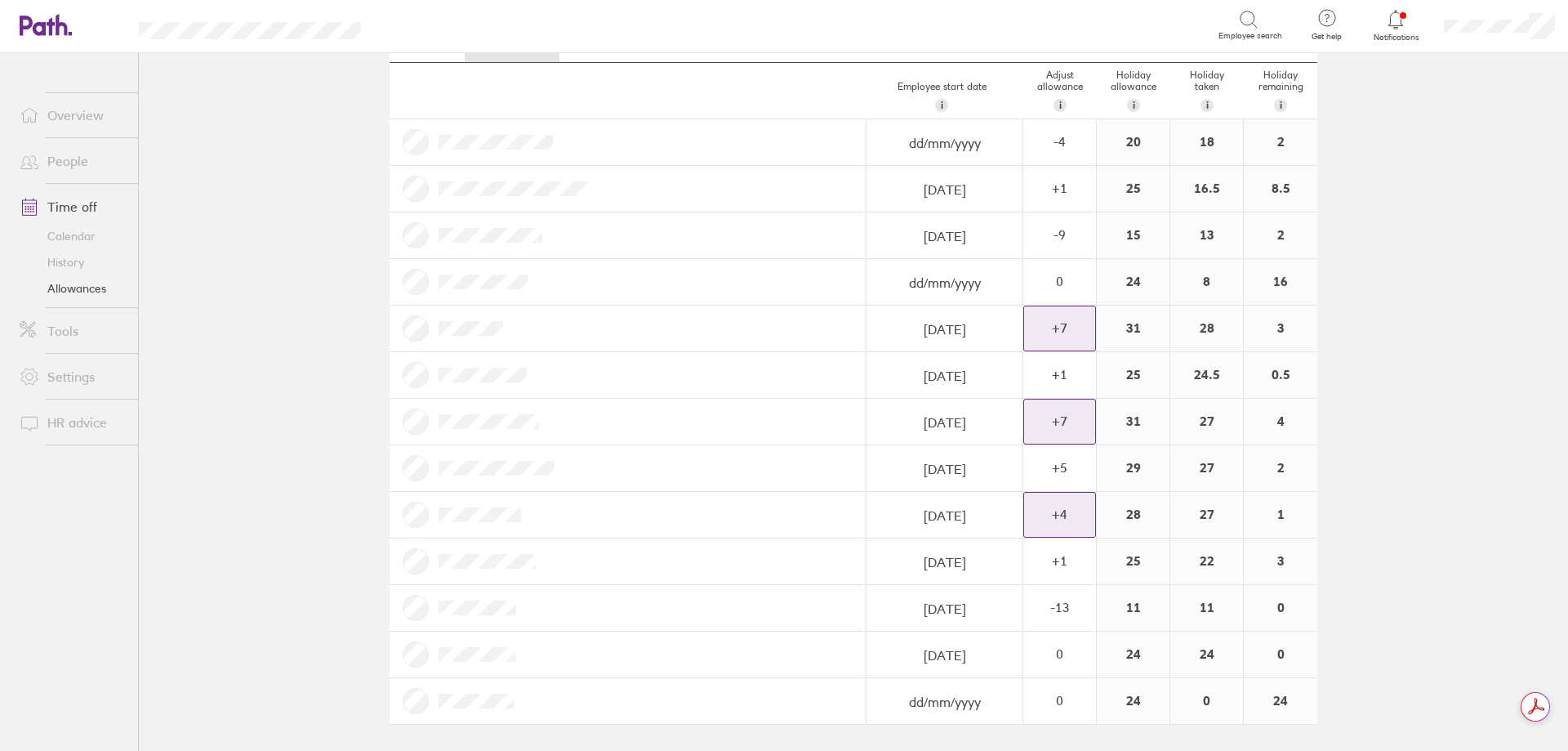
click at [57, 239] on link "Calendar" at bounding box center [72, 236] width 132 height 26
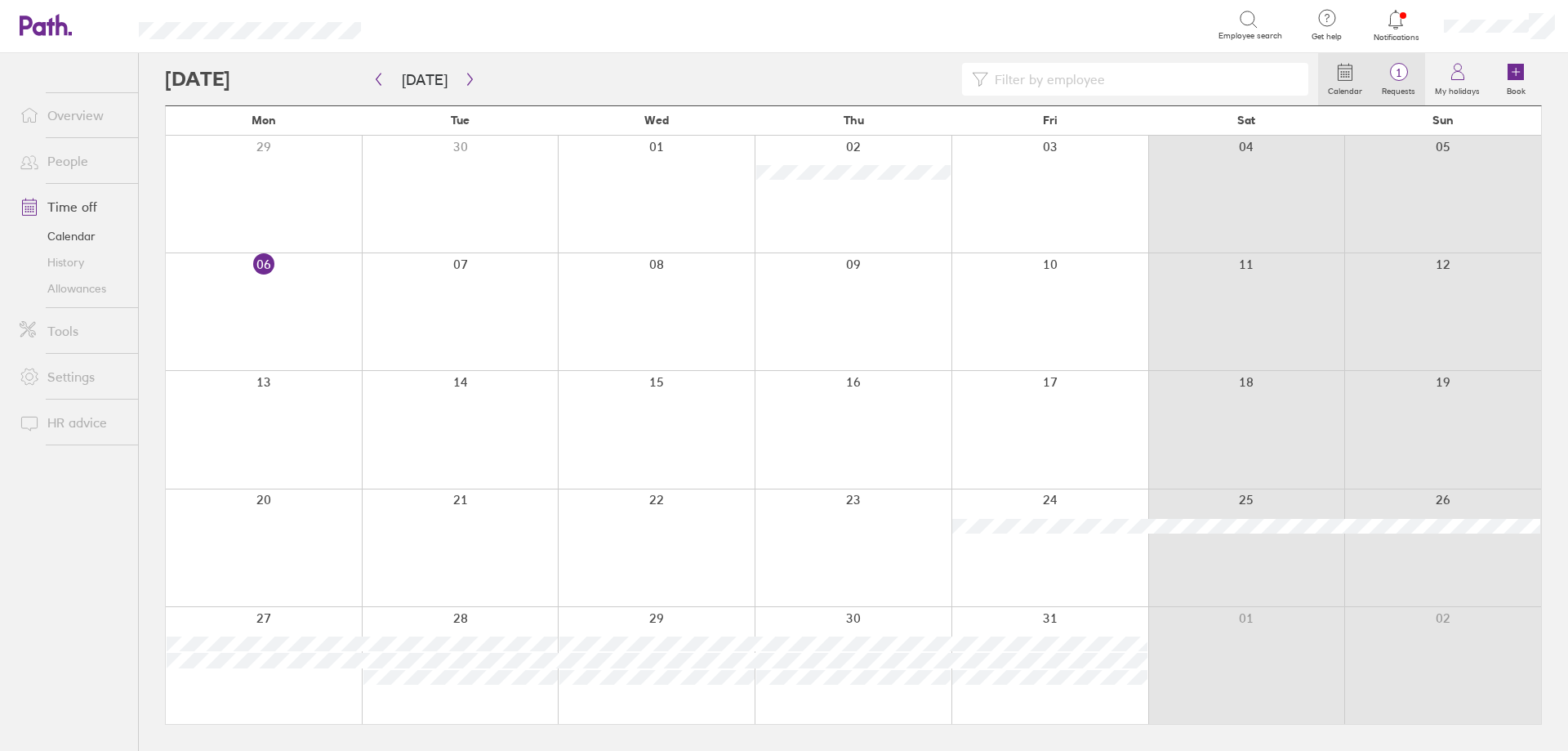
click at [1411, 91] on label "Requests" at bounding box center [1398, 89] width 53 height 15
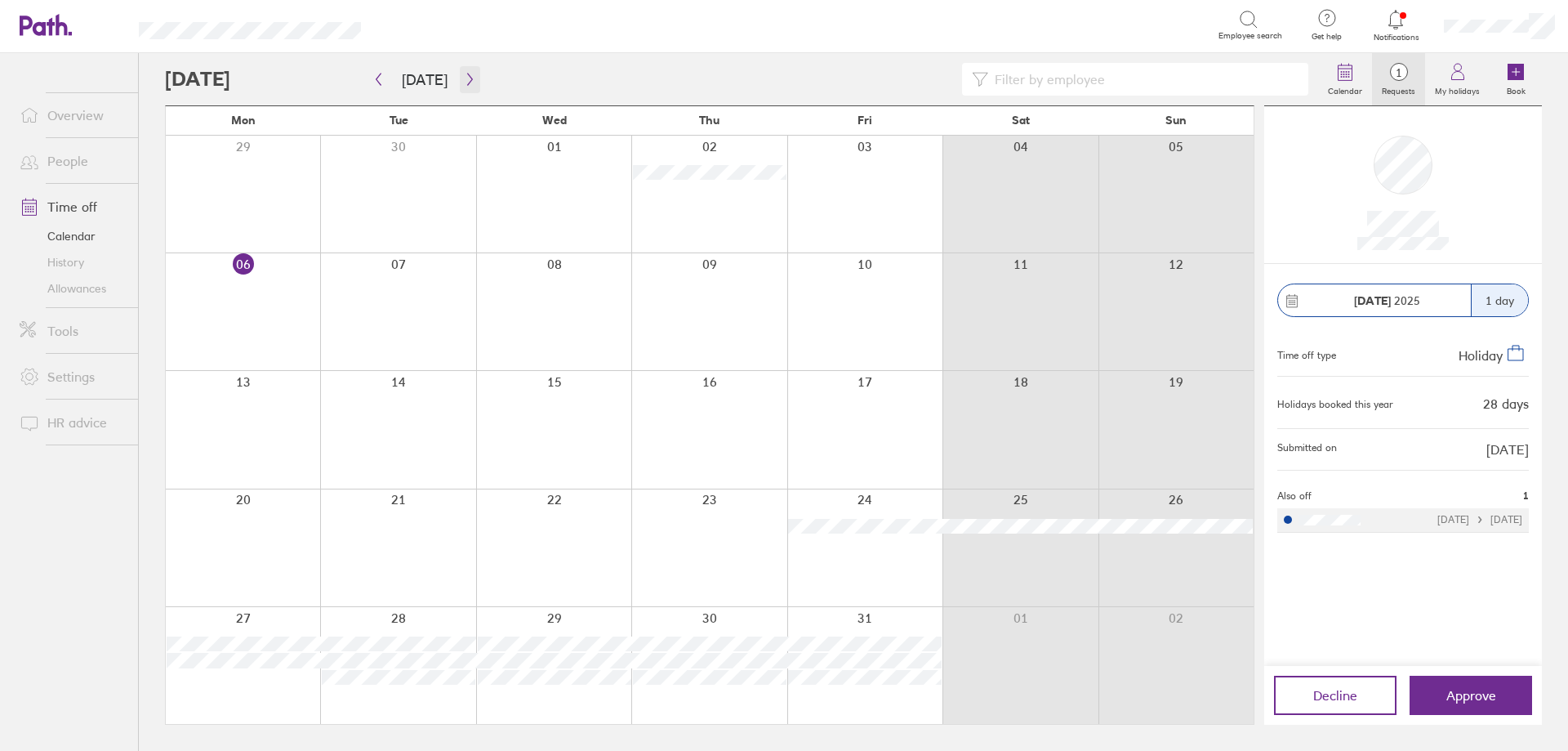
click at [467, 80] on icon "button" at bounding box center [470, 79] width 12 height 13
click at [1483, 684] on button "Approve" at bounding box center [1471, 695] width 123 height 39
